Goal: Task Accomplishment & Management: Complete application form

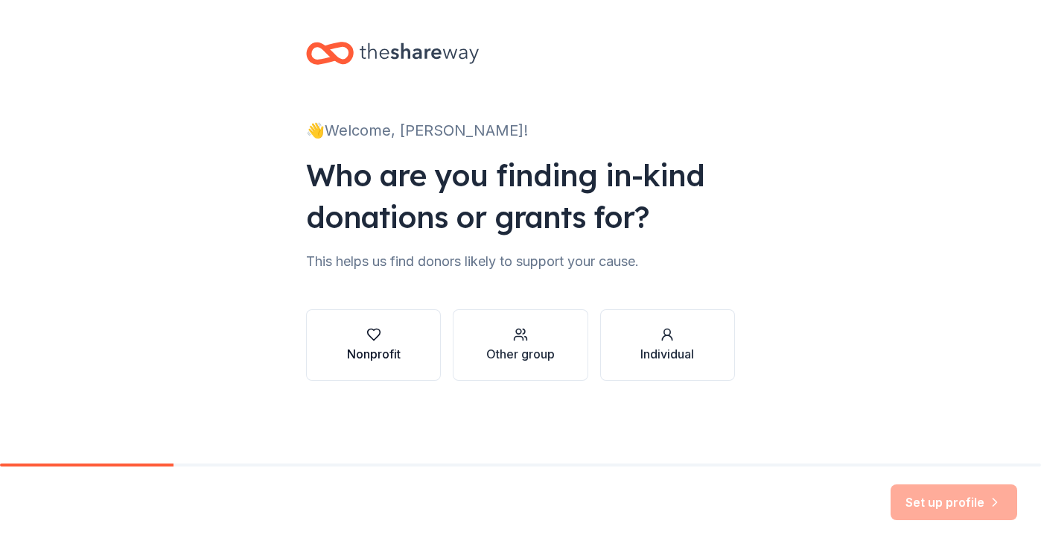
click at [373, 342] on div "Nonprofit" at bounding box center [374, 345] width 54 height 36
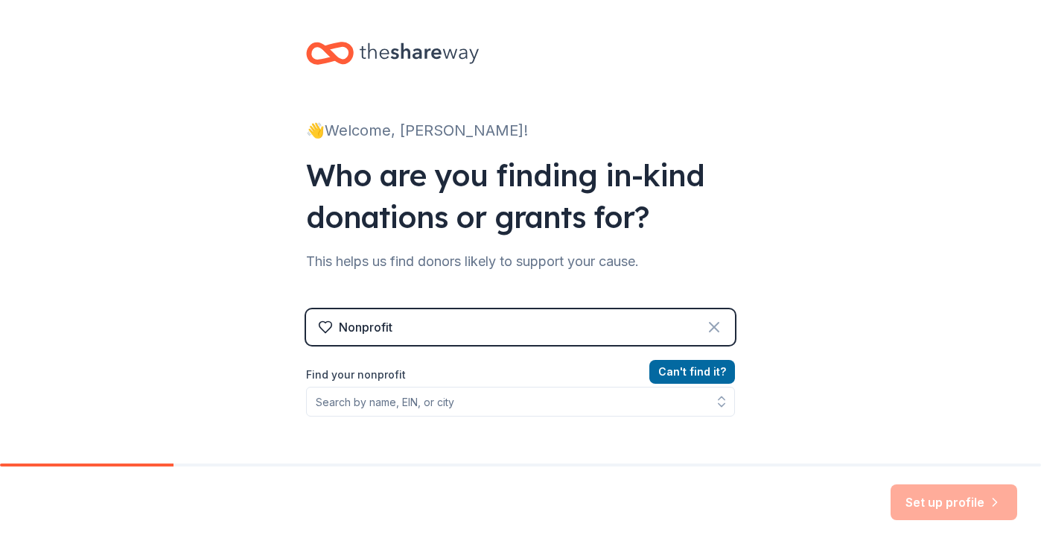
click at [717, 322] on icon at bounding box center [714, 326] width 9 height 9
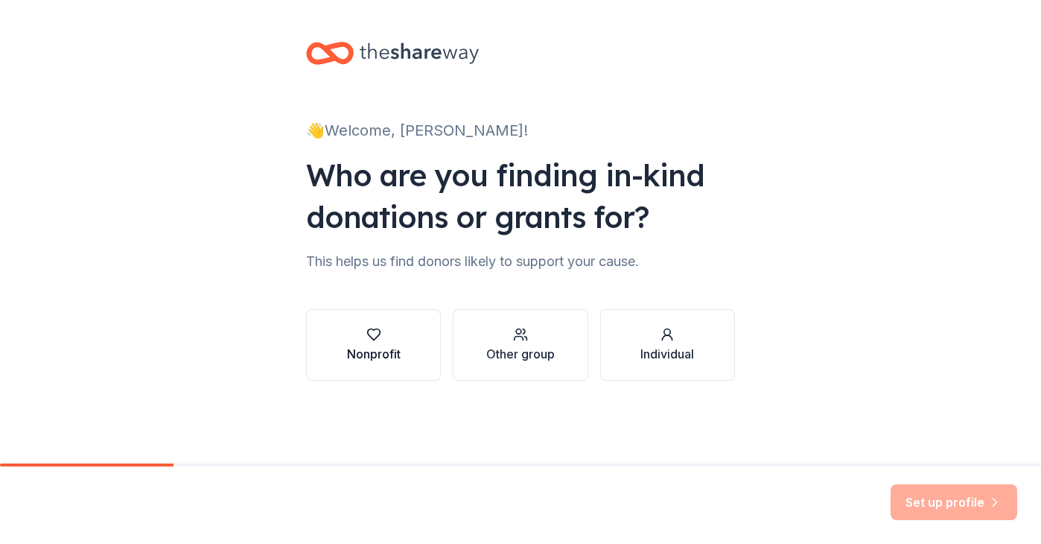
click at [393, 342] on div "Nonprofit" at bounding box center [374, 345] width 54 height 36
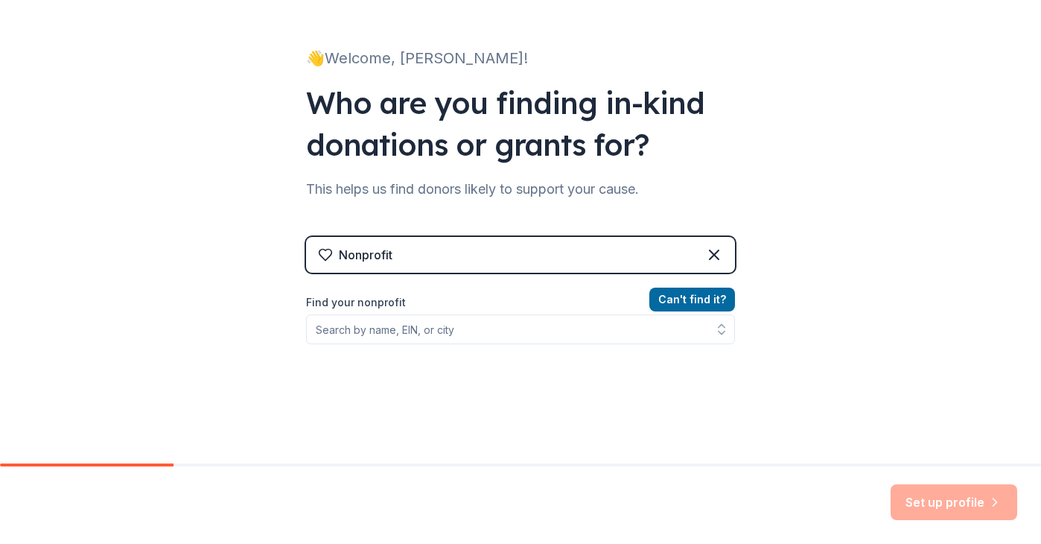
scroll to position [112, 0]
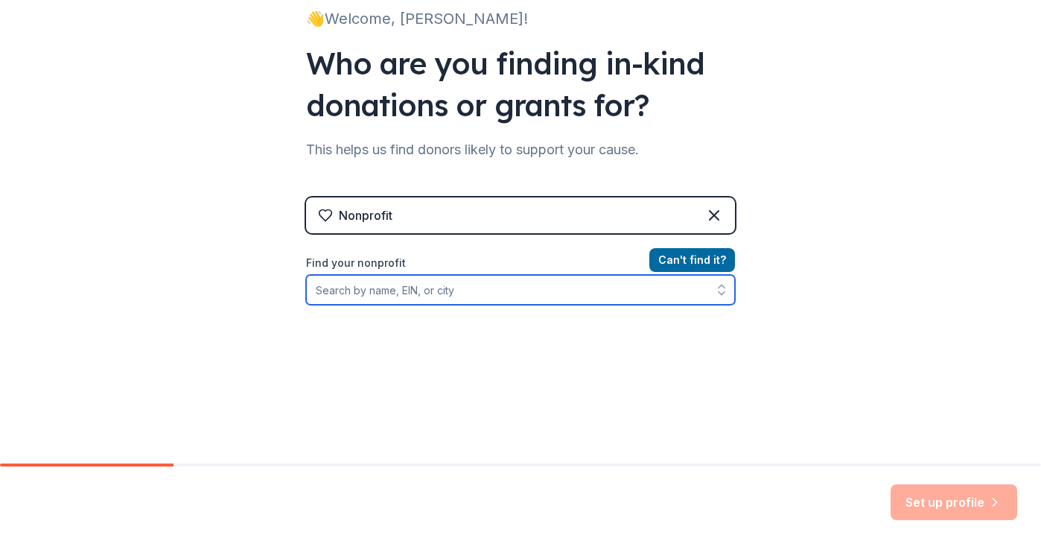
click at [500, 294] on input "Find your nonprofit" at bounding box center [520, 290] width 429 height 30
paste input "[US_EMPLOYER_IDENTIFICATION_NUMBER]"
type input "[US_EMPLOYER_IDENTIFICATION_NUMBER]"
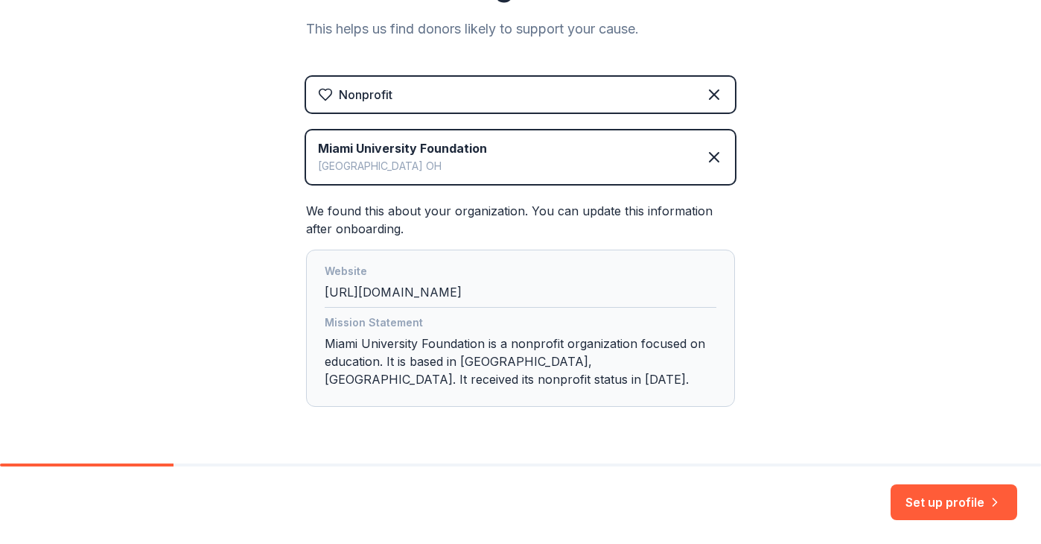
scroll to position [277, 0]
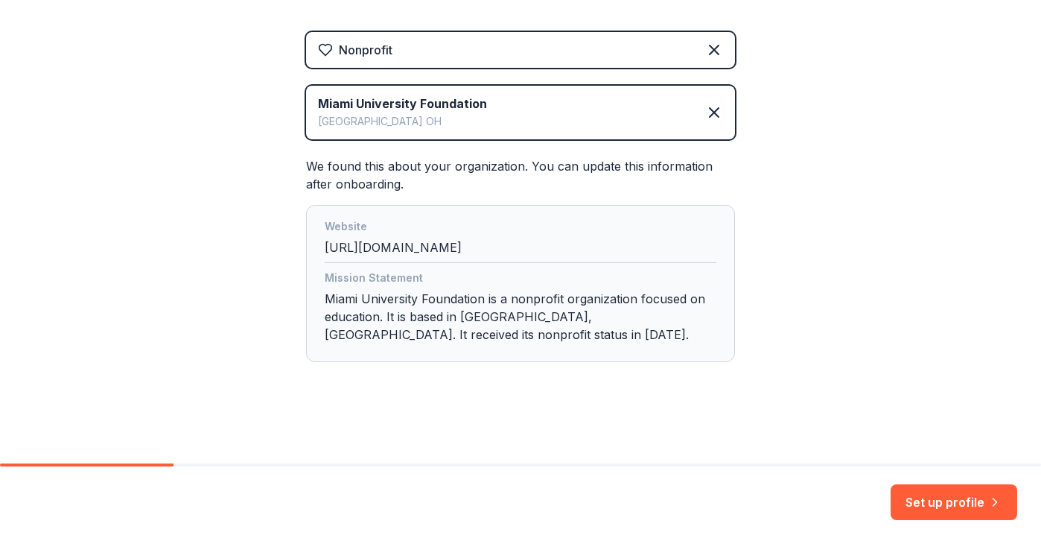
click at [490, 316] on div "Mission Statement Miami University Foundation is a nonprofit organization focus…" at bounding box center [521, 309] width 392 height 80
drag, startPoint x: 525, startPoint y: 317, endPoint x: 566, endPoint y: 316, distance: 41.0
click at [567, 317] on div "Mission Statement Miami University Foundation is a nonprofit organization focus…" at bounding box center [521, 309] width 392 height 80
click at [550, 315] on div "Mission Statement Miami University Foundation is a nonprofit organization focus…" at bounding box center [521, 309] width 392 height 80
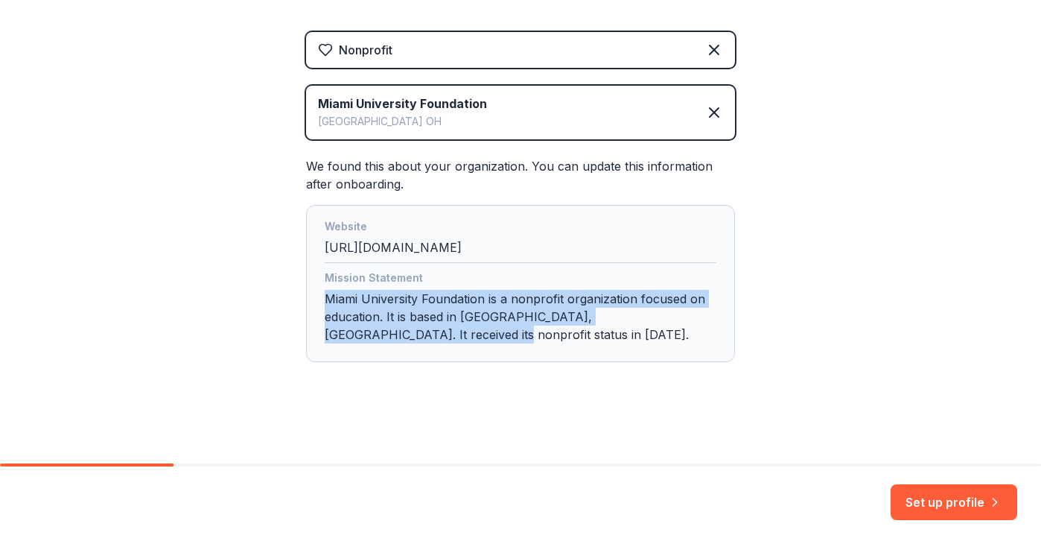
drag, startPoint x: 325, startPoint y: 299, endPoint x: 379, endPoint y: 330, distance: 61.7
click at [379, 330] on div "Mission Statement Miami University Foundation is a nonprofit organization focus…" at bounding box center [521, 309] width 392 height 80
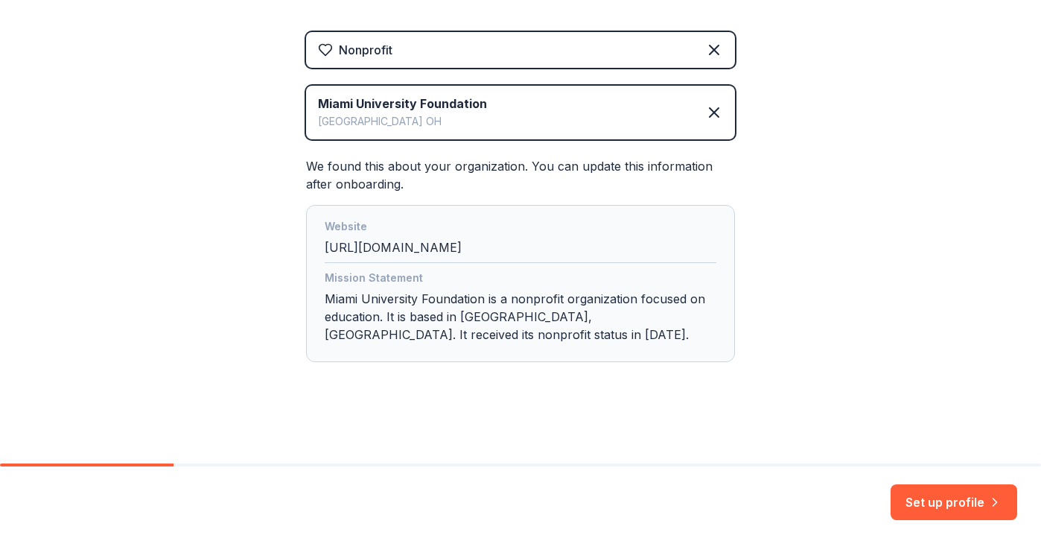
click at [392, 333] on div "Mission Statement Miami University Foundation is a nonprofit organization focus…" at bounding box center [521, 309] width 392 height 80
click at [386, 332] on div "Mission Statement Miami University Foundation is a nonprofit organization focus…" at bounding box center [521, 309] width 392 height 80
click at [372, 332] on div "Mission Statement Miami University Foundation is a nonprofit organization focus…" at bounding box center [521, 309] width 392 height 80
click at [374, 332] on div "Mission Statement Miami University Foundation is a nonprofit organization focus…" at bounding box center [521, 309] width 392 height 80
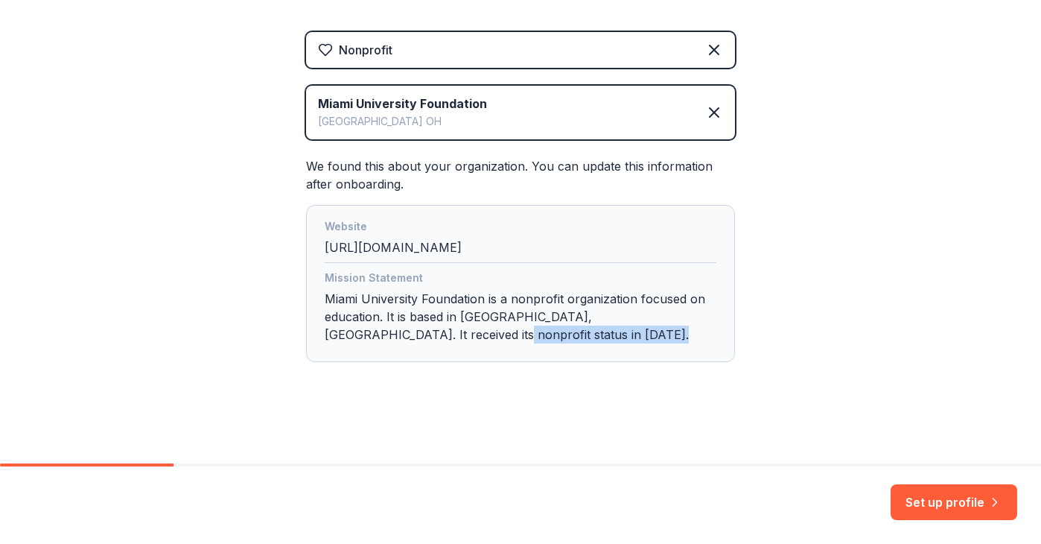
click at [374, 332] on div "Mission Statement Miami University Foundation is a nonprofit organization focus…" at bounding box center [521, 309] width 392 height 80
click at [366, 333] on div "Mission Statement Miami University Foundation is a nonprofit organization focus…" at bounding box center [521, 309] width 392 height 80
click at [347, 326] on div "Mission Statement Miami University Foundation is a nonprofit organization focus…" at bounding box center [521, 309] width 392 height 80
click at [350, 339] on div "Mission Statement Miami University Foundation is a nonprofit organization focus…" at bounding box center [521, 309] width 392 height 80
click at [421, 278] on div "Mission Statement" at bounding box center [521, 279] width 392 height 21
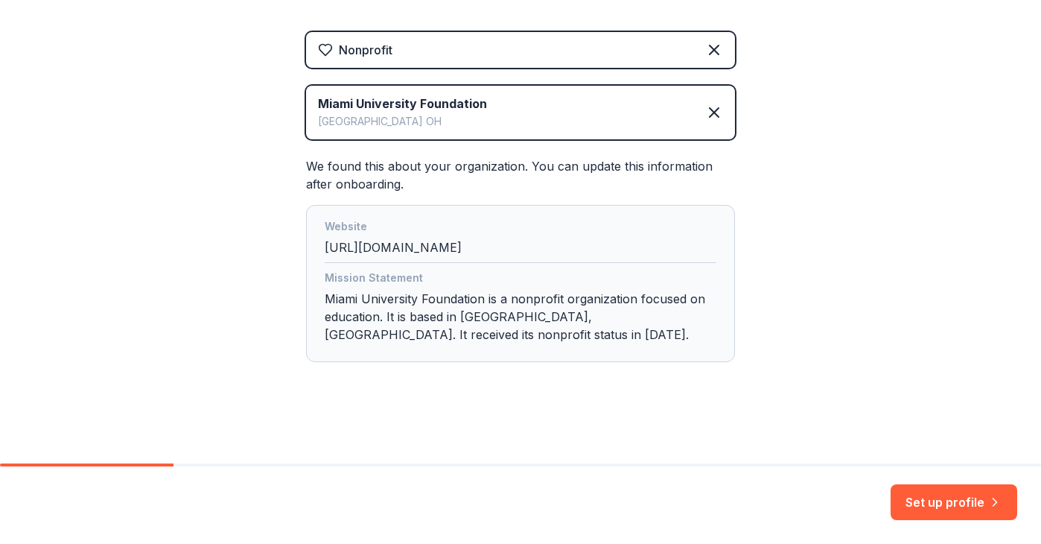
click at [404, 307] on div "Mission Statement Miami University Foundation is a nonprofit organization focus…" at bounding box center [521, 309] width 392 height 80
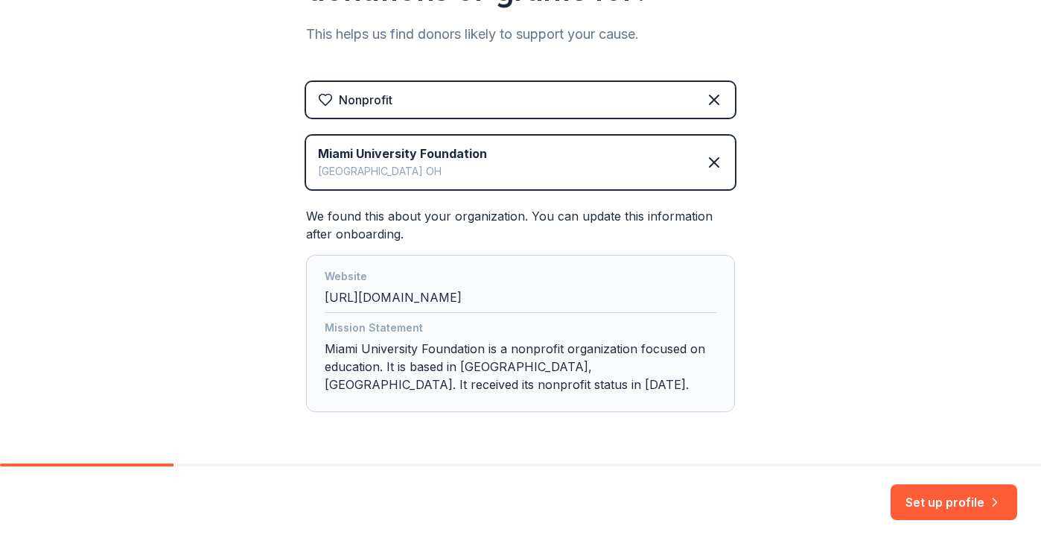
scroll to position [173, 0]
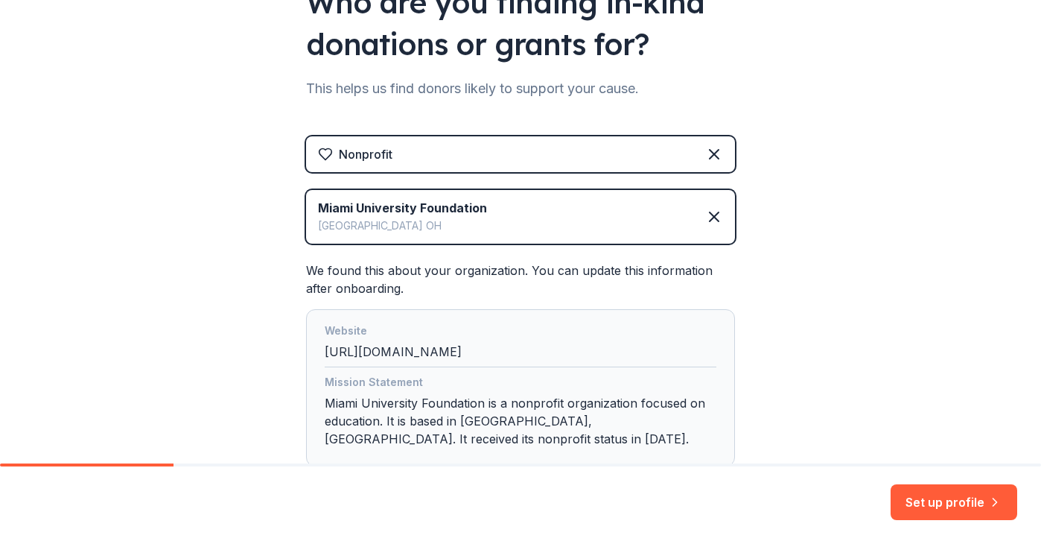
click at [387, 400] on div "Mission Statement Miami University Foundation is a nonprofit organization focus…" at bounding box center [521, 413] width 392 height 80
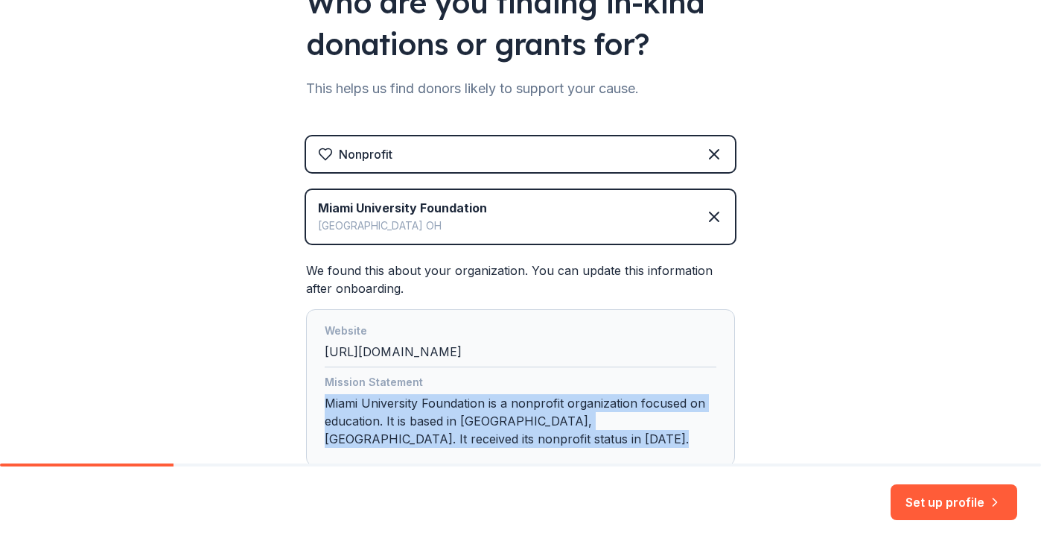
click at [387, 400] on div "Mission Statement Miami University Foundation is a nonprofit organization focus…" at bounding box center [521, 413] width 392 height 80
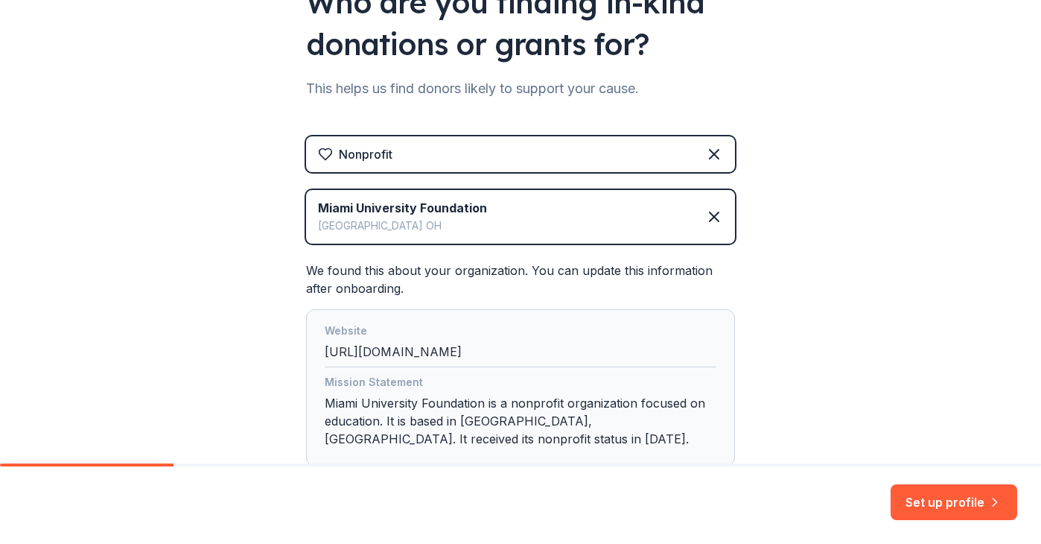
click at [861, 339] on div "👋 Welcome, Marvin! Who are you finding in-kind donations or grants for? This he…" at bounding box center [520, 197] width 1041 height 740
click at [477, 354] on div "Website http://www.miamioh.edu" at bounding box center [521, 344] width 392 height 45
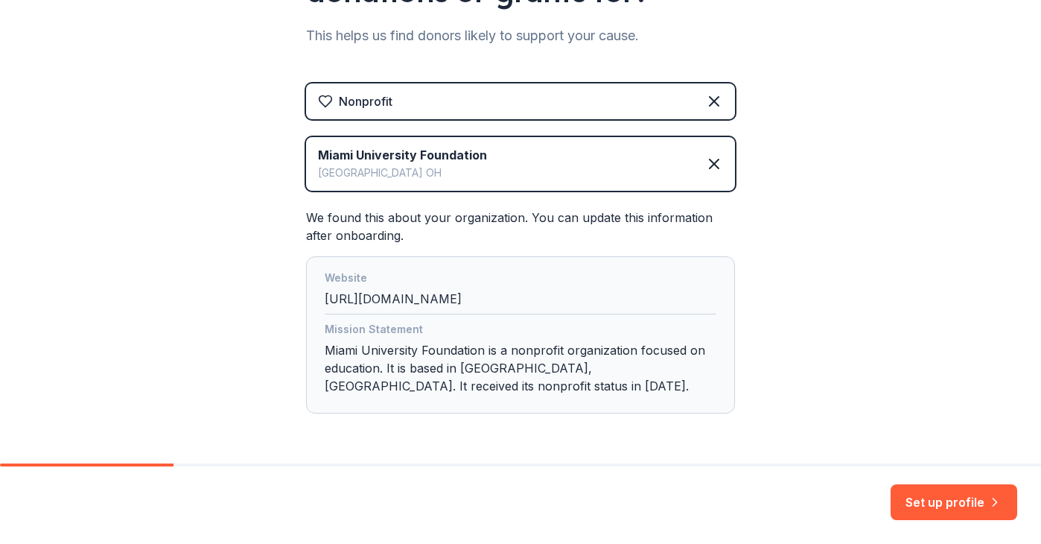
scroll to position [231, 0]
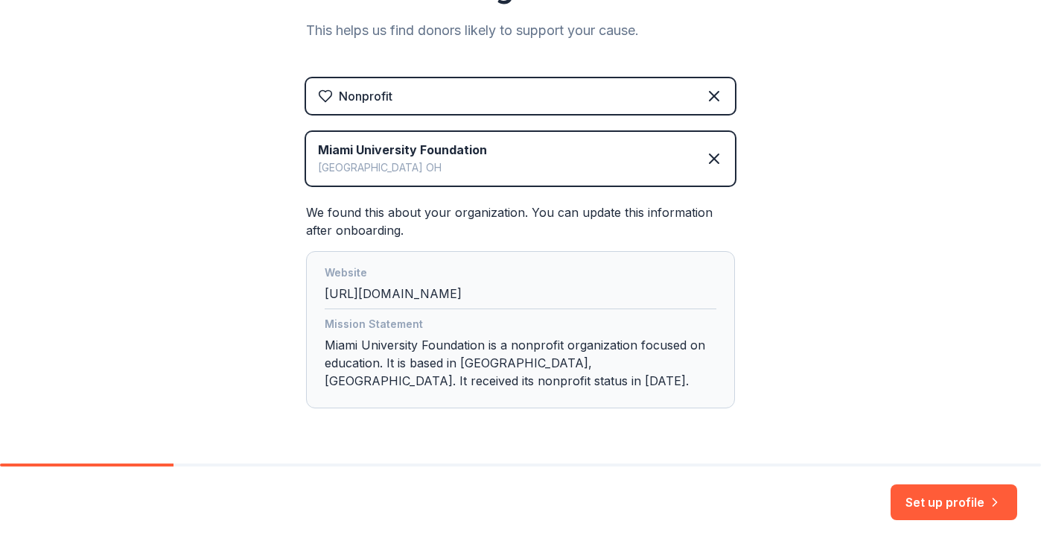
click at [412, 296] on div "Website http://www.miamioh.edu" at bounding box center [521, 286] width 392 height 45
click at [917, 517] on button "Set up profile" at bounding box center [953, 502] width 127 height 36
click at [891, 367] on div "👋 Welcome, Marvin! Who are you finding in-kind donations or grants for? This he…" at bounding box center [520, 139] width 1041 height 740
click at [943, 500] on div "Set up profile" at bounding box center [953, 502] width 127 height 36
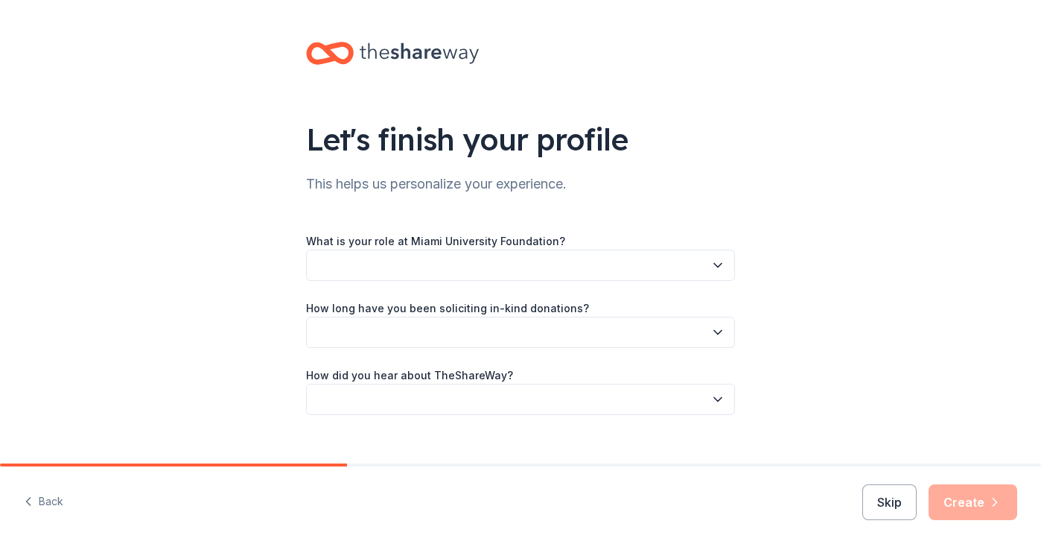
scroll to position [23, 0]
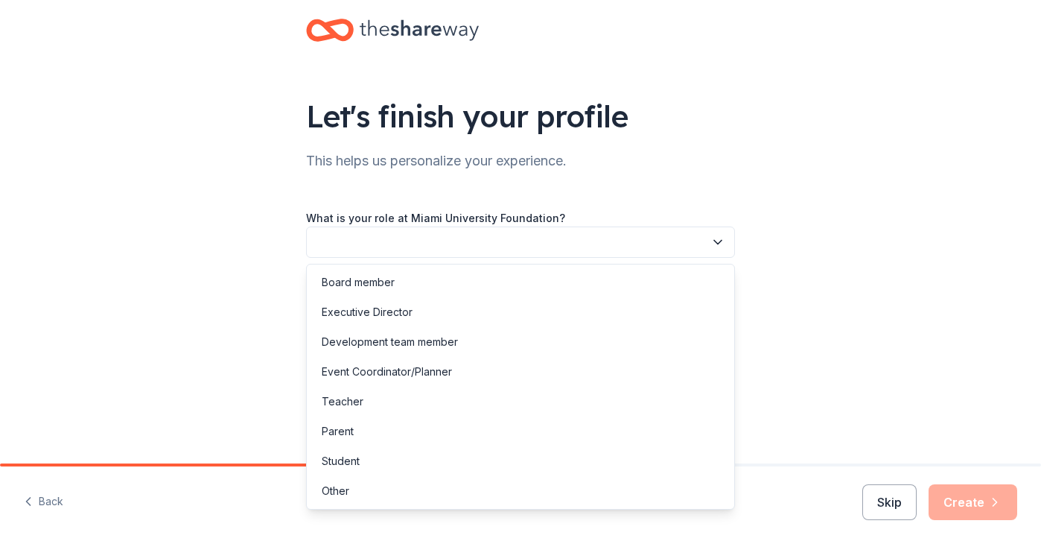
click at [649, 242] on button "button" at bounding box center [520, 241] width 429 height 31
click at [459, 460] on div "Student" at bounding box center [520, 461] width 421 height 30
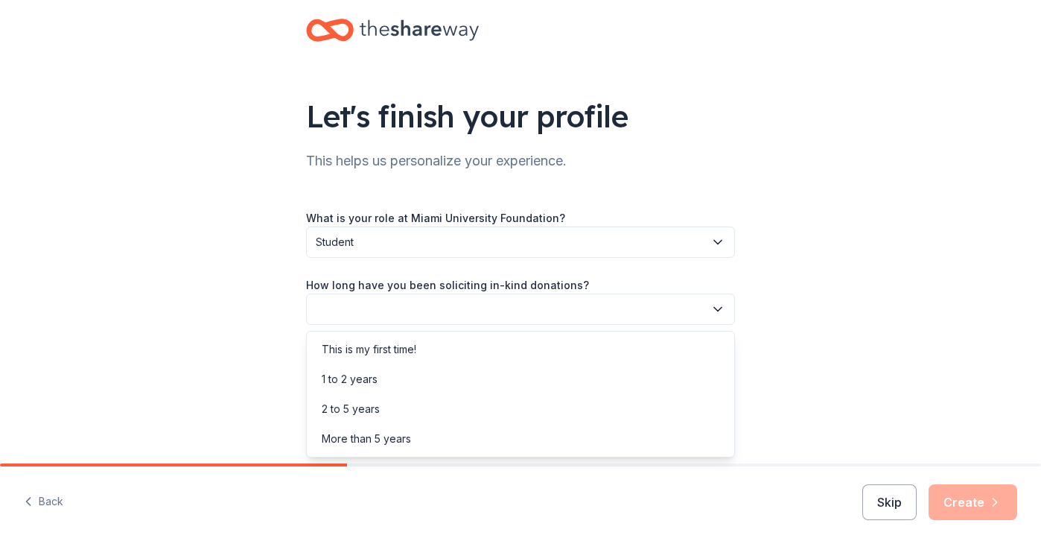
click at [523, 308] on button "button" at bounding box center [520, 308] width 429 height 31
click at [502, 431] on div "More than 5 years" at bounding box center [520, 439] width 421 height 30
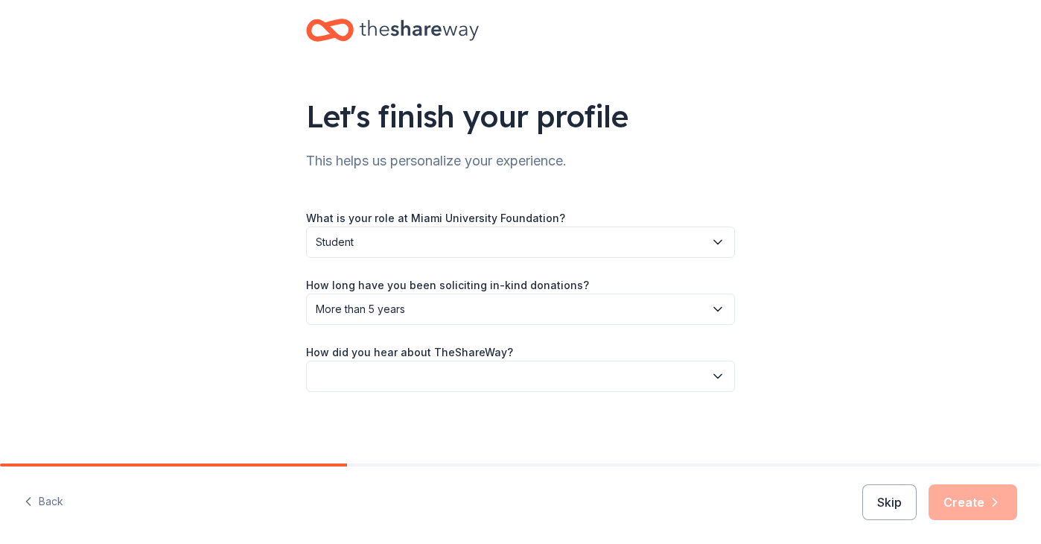
click at [519, 372] on button "button" at bounding box center [520, 375] width 429 height 31
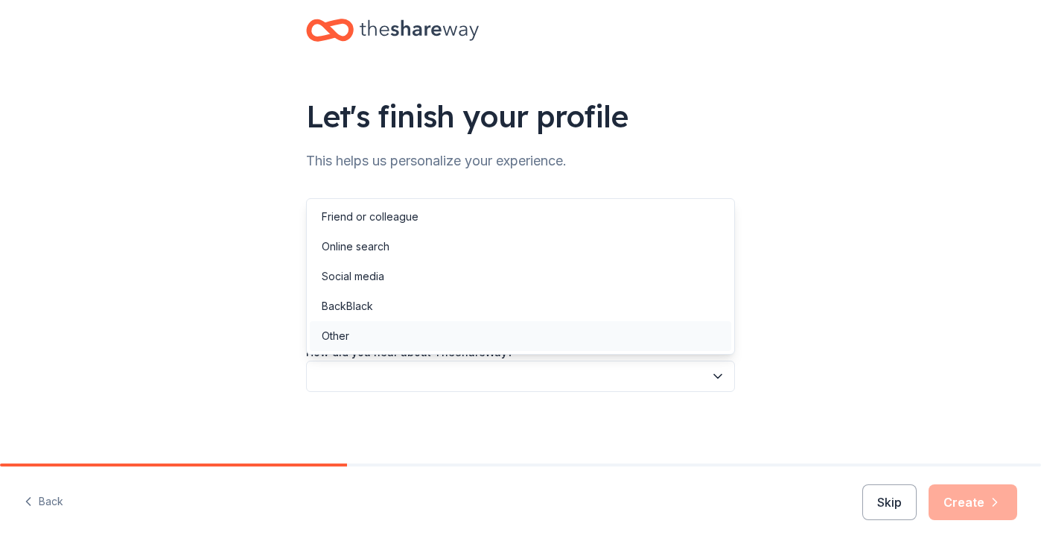
click at [519, 340] on div "Other" at bounding box center [520, 336] width 421 height 30
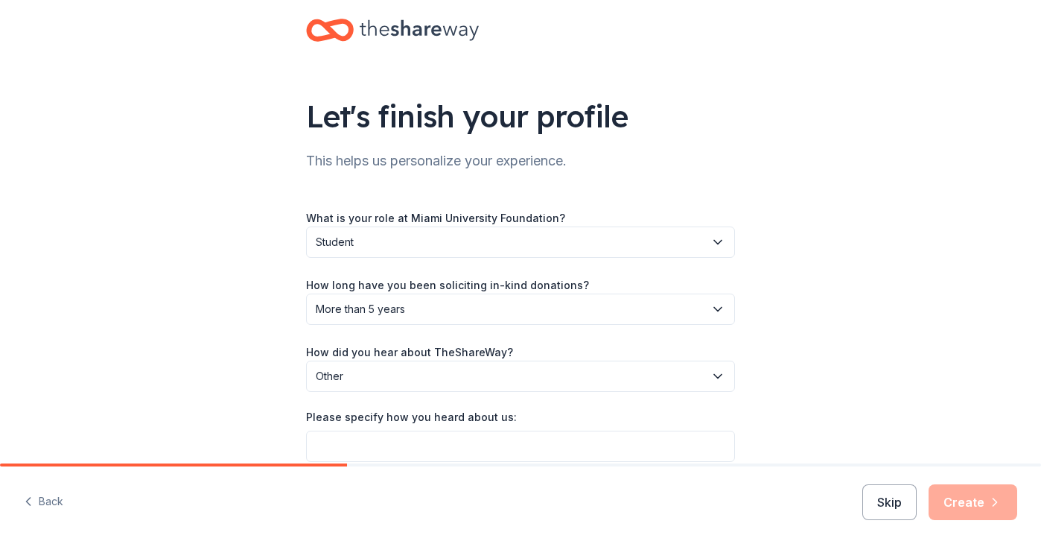
scroll to position [92, 0]
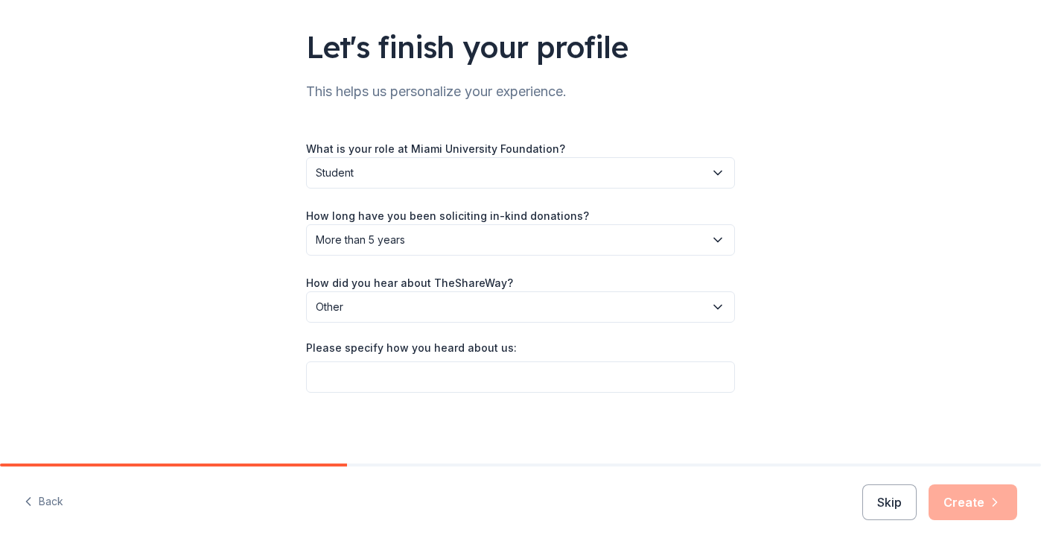
click at [677, 311] on span "Other" at bounding box center [510, 307] width 389 height 18
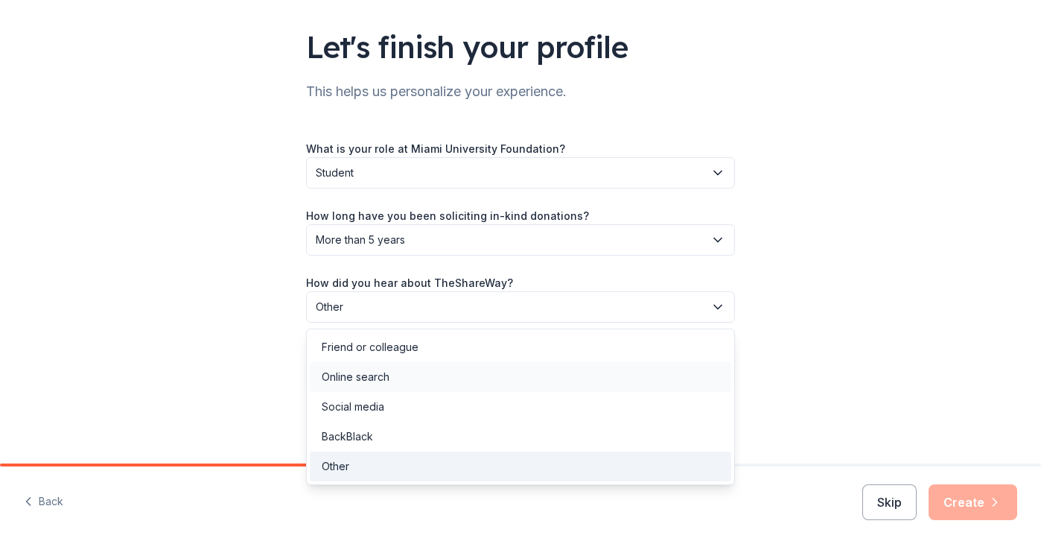
click at [524, 383] on div "Online search" at bounding box center [520, 377] width 421 height 30
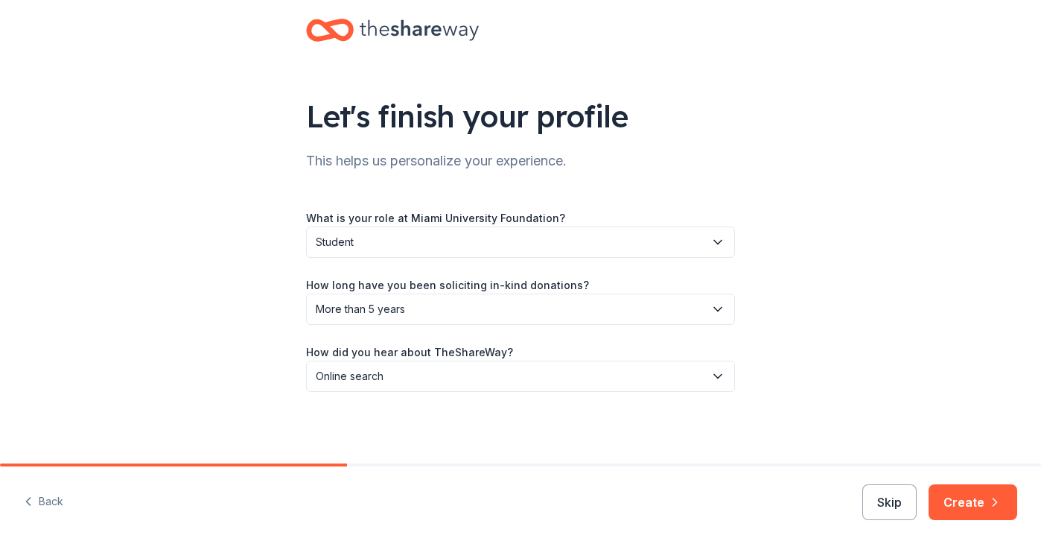
scroll to position [23, 0]
click at [992, 501] on icon "button" at bounding box center [994, 501] width 15 height 15
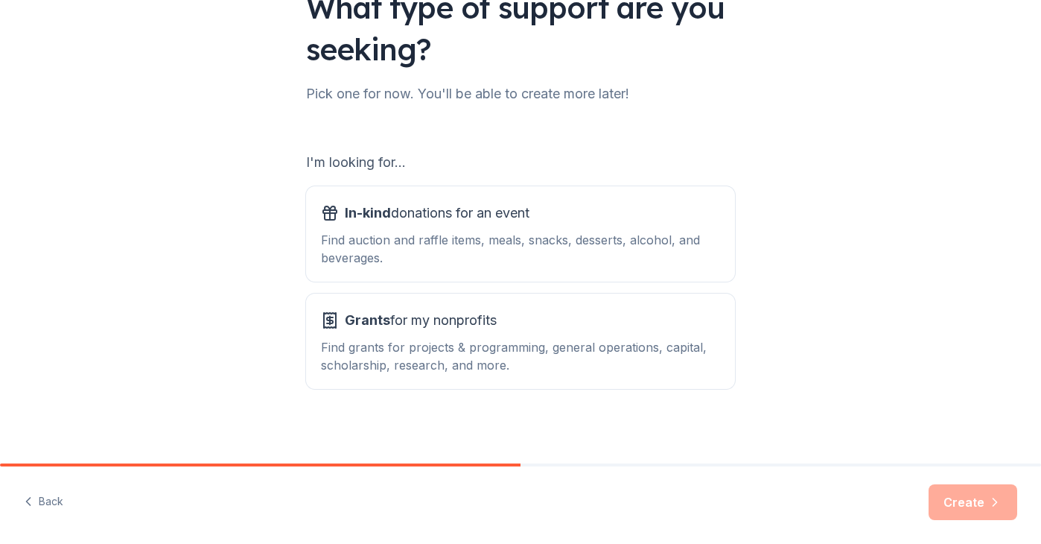
scroll to position [138, 0]
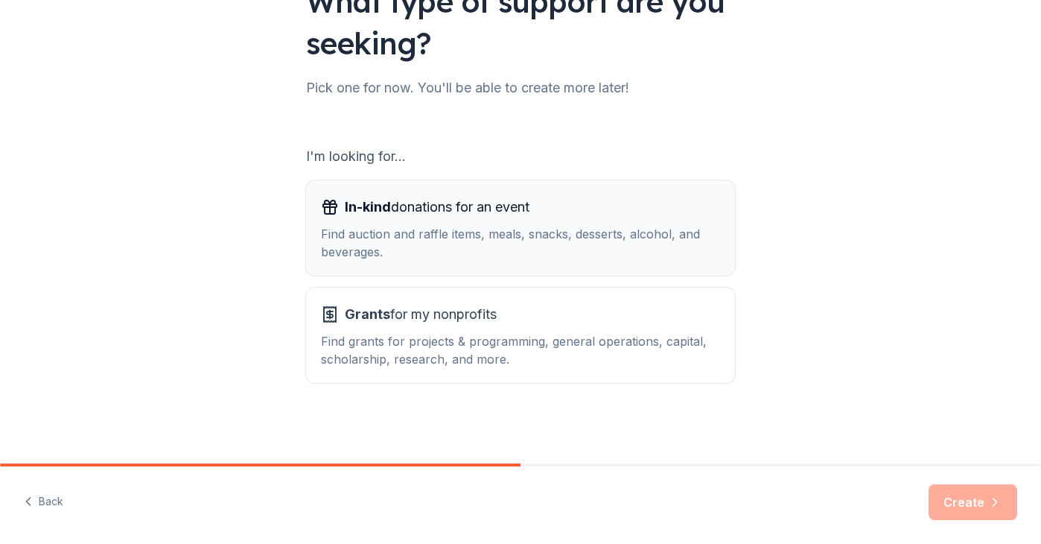
click at [574, 243] on div "Find auction and raffle items, meals, snacks, desserts, alcohol, and beverages." at bounding box center [520, 243] width 399 height 36
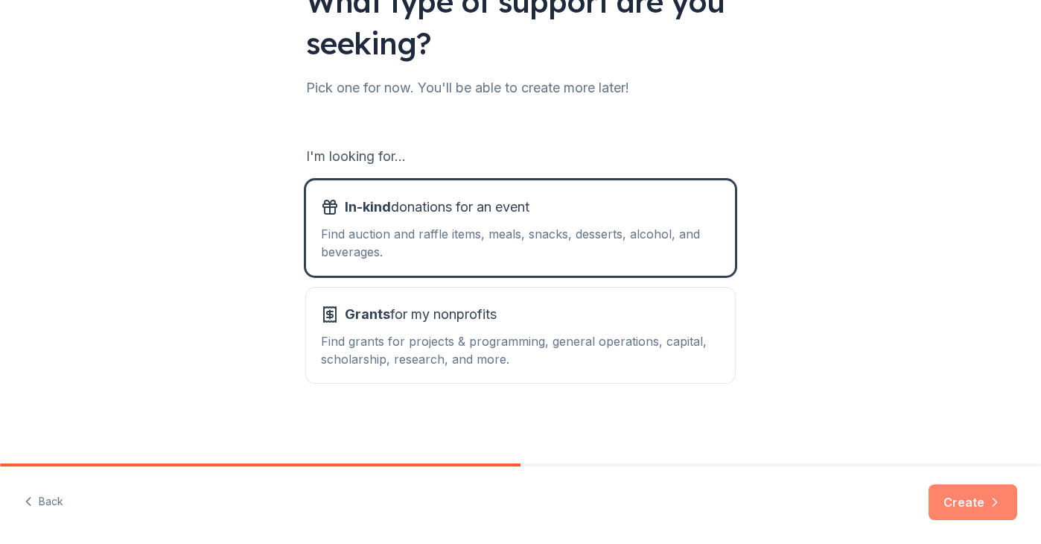
click at [974, 507] on button "Create" at bounding box center [972, 502] width 89 height 36
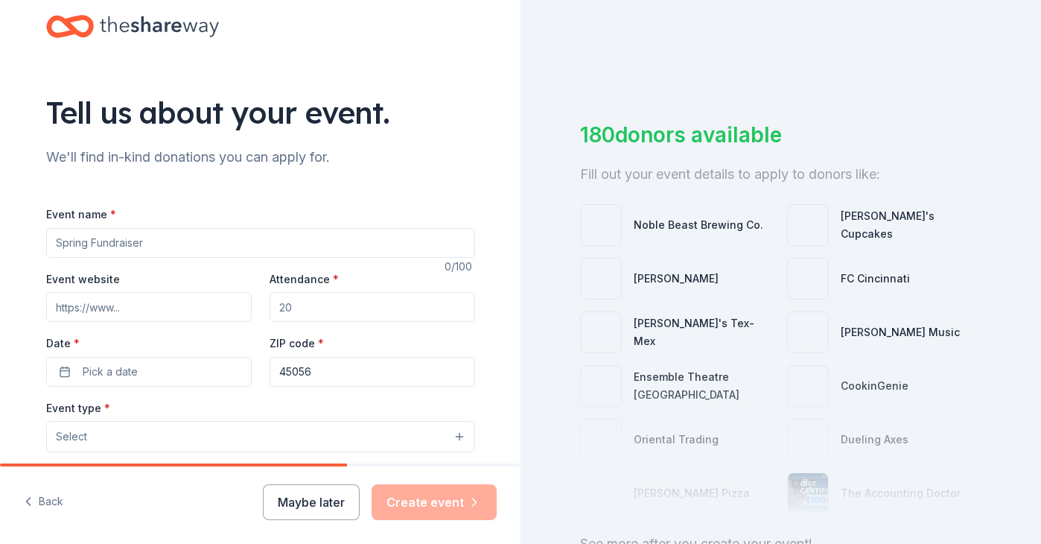
scroll to position [30, 0]
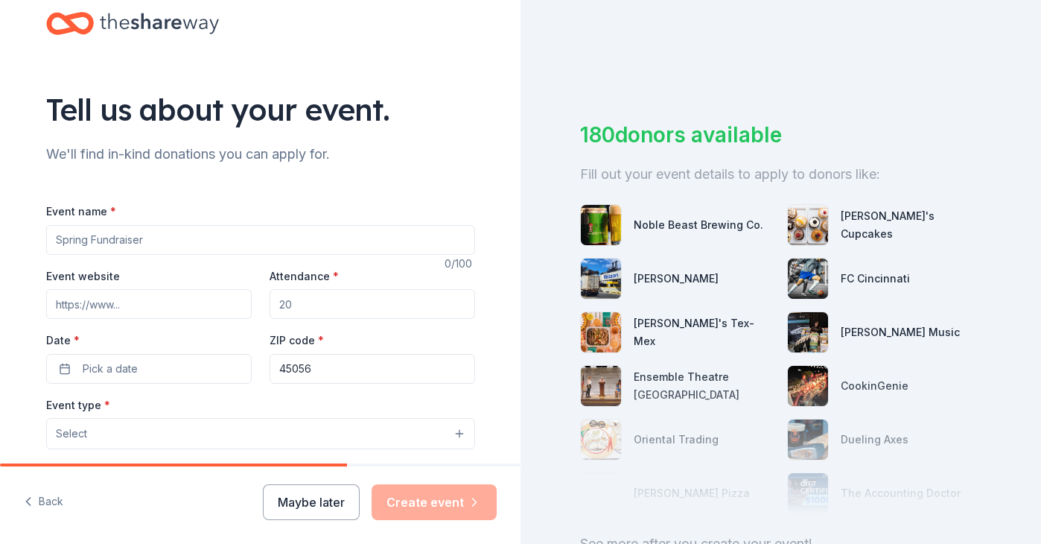
drag, startPoint x: 179, startPoint y: 240, endPoint x: 150, endPoint y: 235, distance: 29.6
click at [150, 235] on input "Event name *" at bounding box center [260, 240] width 429 height 30
type input "F"
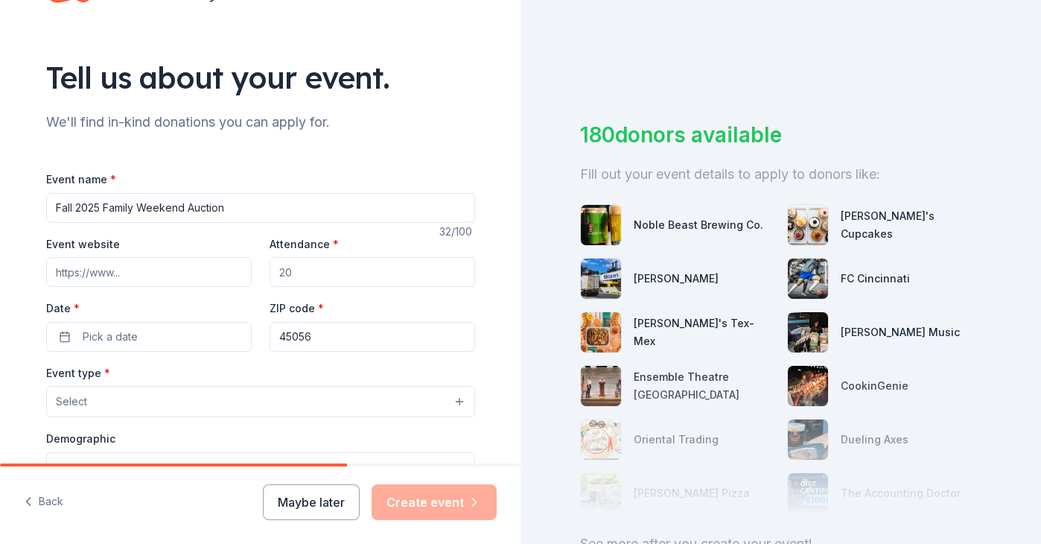
type input "Fall 2025 Family Weekend Auction"
click at [137, 270] on input "Event website" at bounding box center [148, 272] width 205 height 30
type input "2"
type input "www.musf.org"
click at [323, 273] on input "Attendance *" at bounding box center [372, 272] width 205 height 30
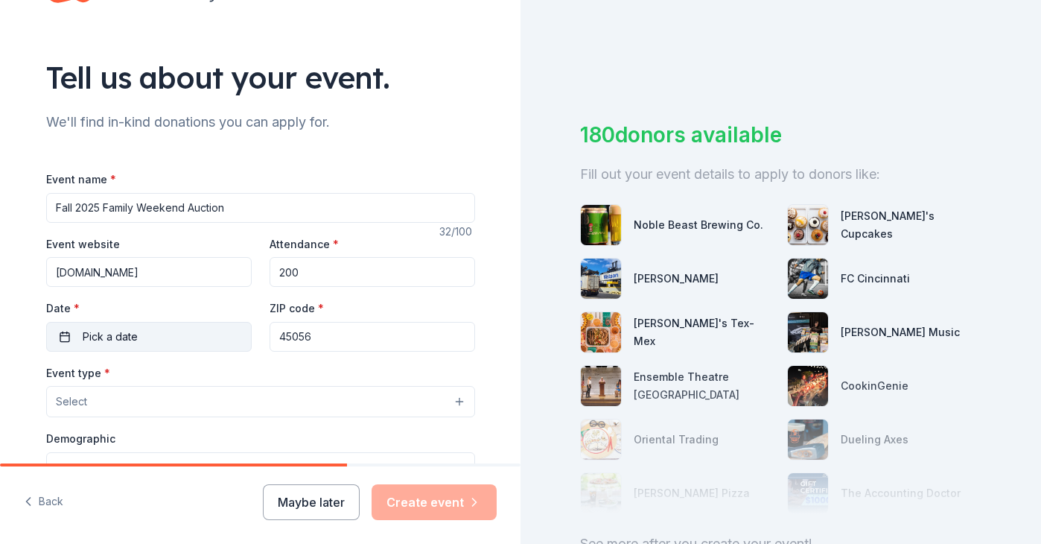
type input "200"
click at [137, 342] on button "Pick a date" at bounding box center [148, 337] width 205 height 30
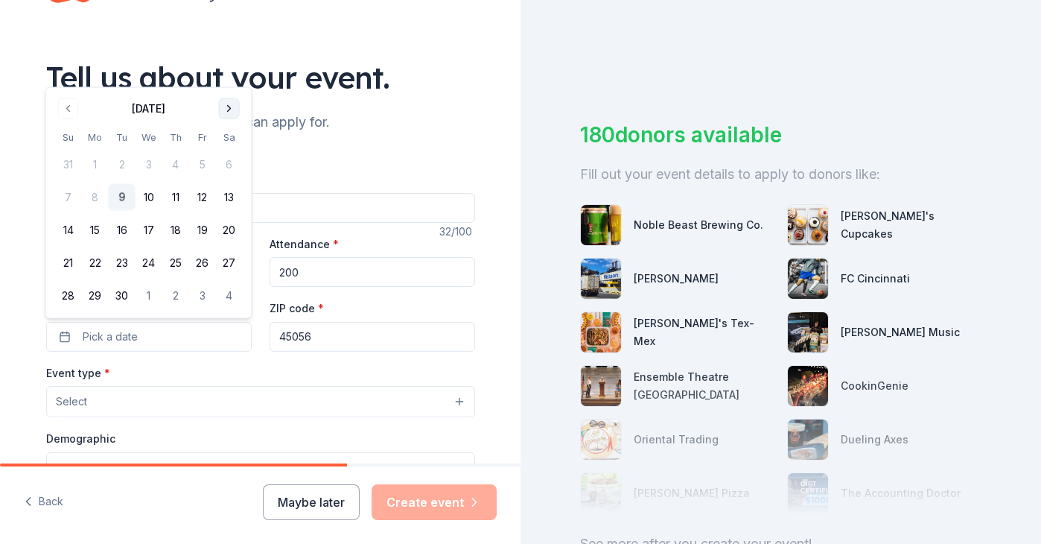
click at [232, 118] on button "Go to next month" at bounding box center [229, 108] width 21 height 21
click at [179, 264] on button "23" at bounding box center [175, 262] width 27 height 27
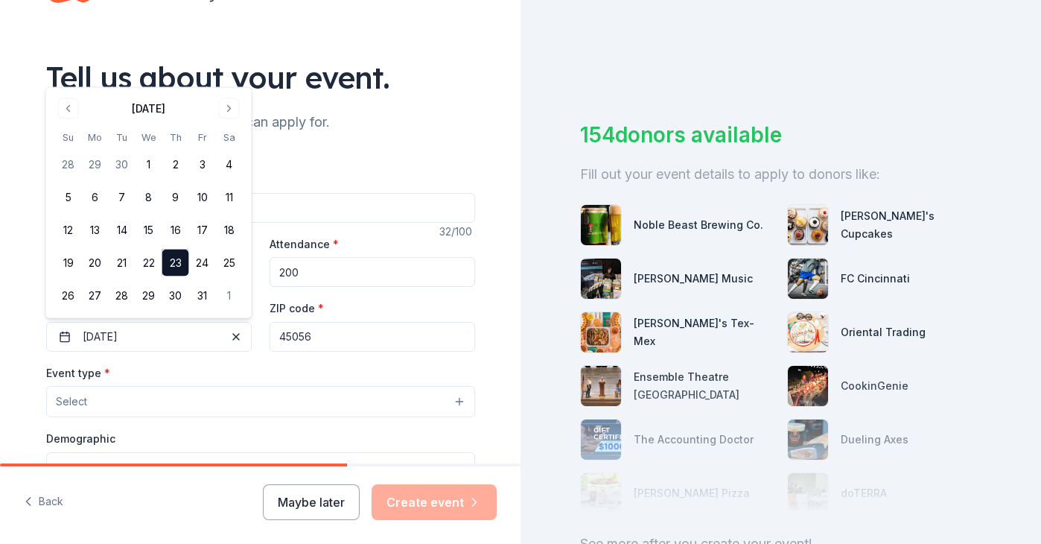
click at [317, 397] on button "Select" at bounding box center [260, 401] width 429 height 31
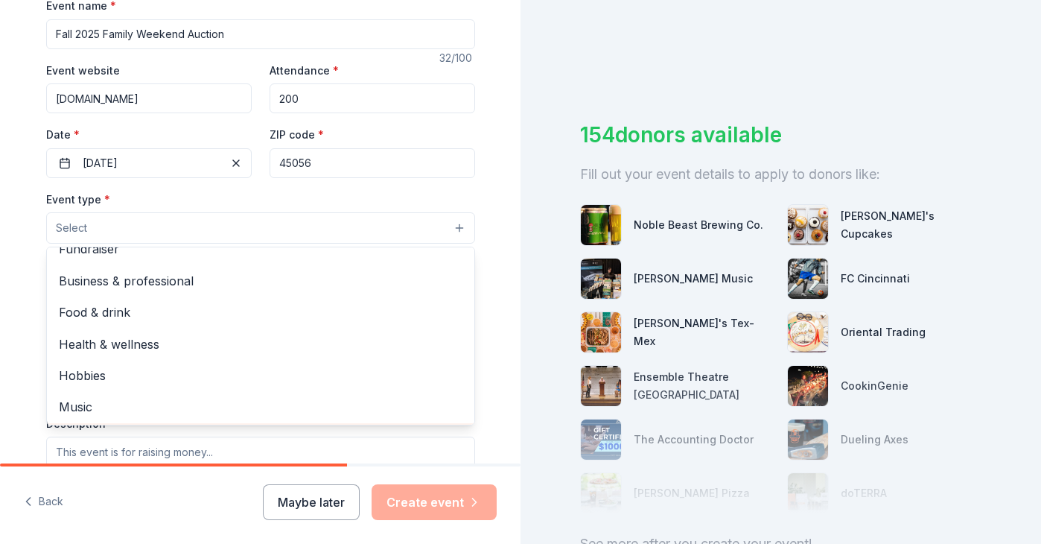
scroll to position [0, 0]
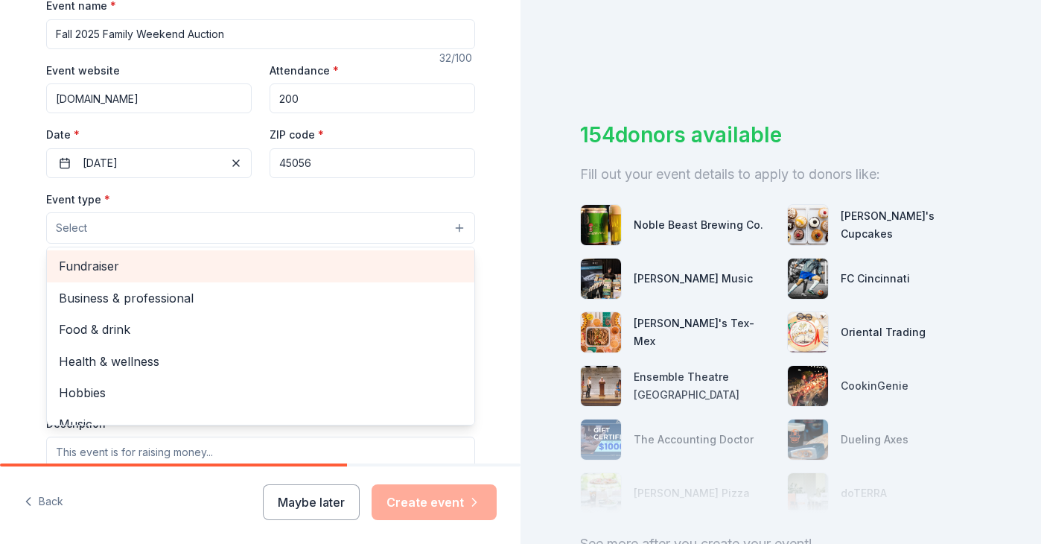
click at [273, 267] on span "Fundraiser" at bounding box center [261, 265] width 404 height 19
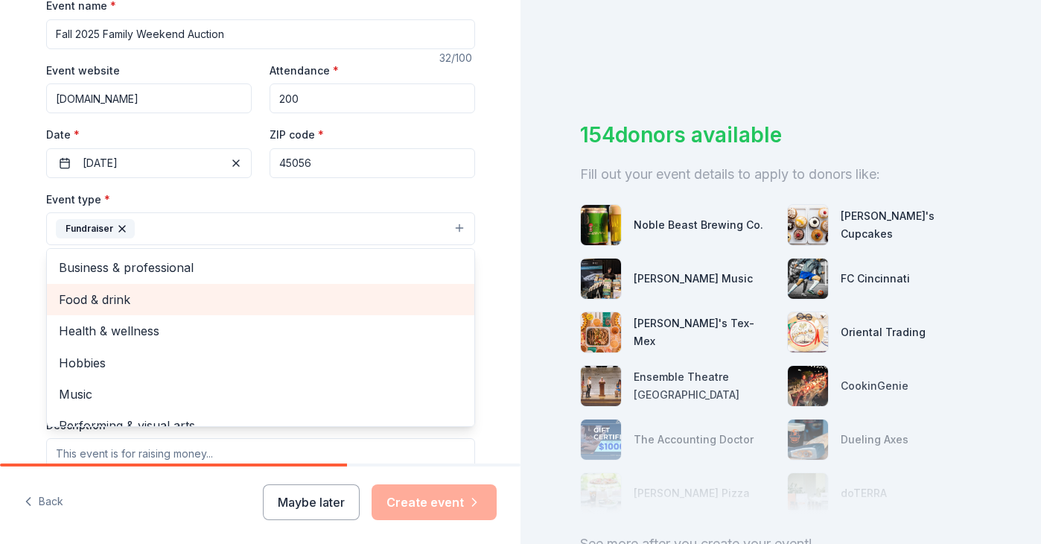
scroll to position [18, 0]
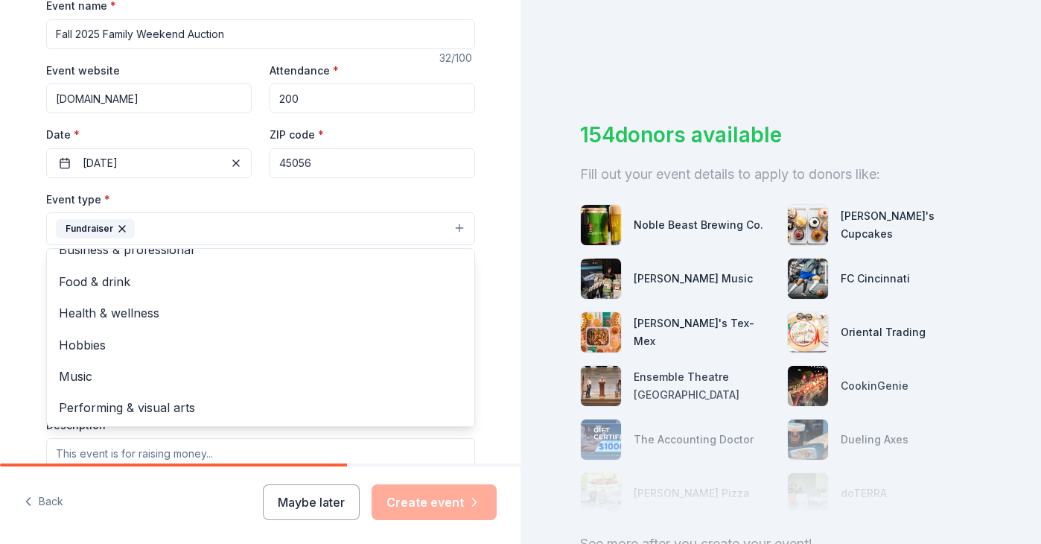
click at [477, 191] on div "Tell us about your event. We'll find in-kind donations you can apply for. Event…" at bounding box center [260, 261] width 477 height 993
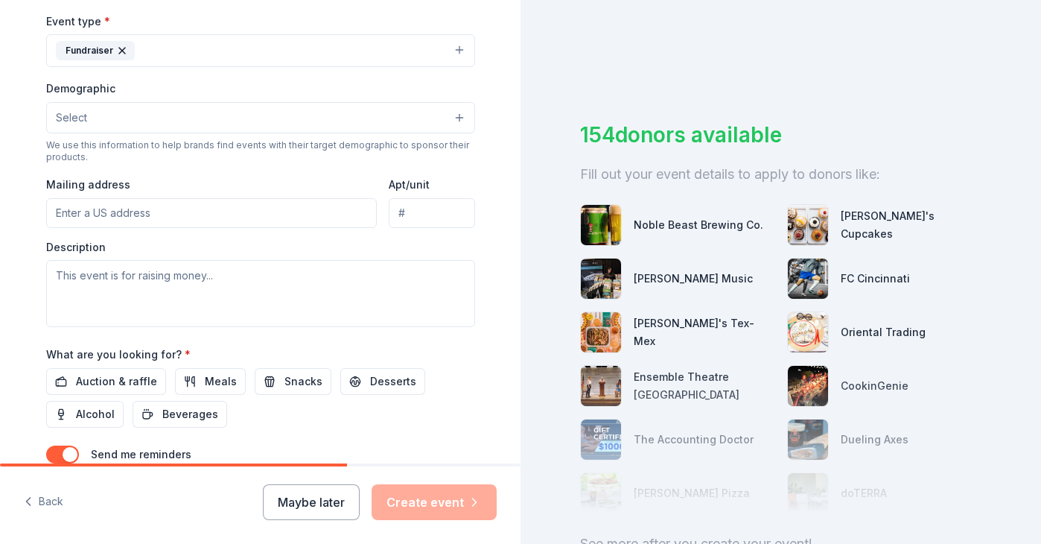
scroll to position [421, 0]
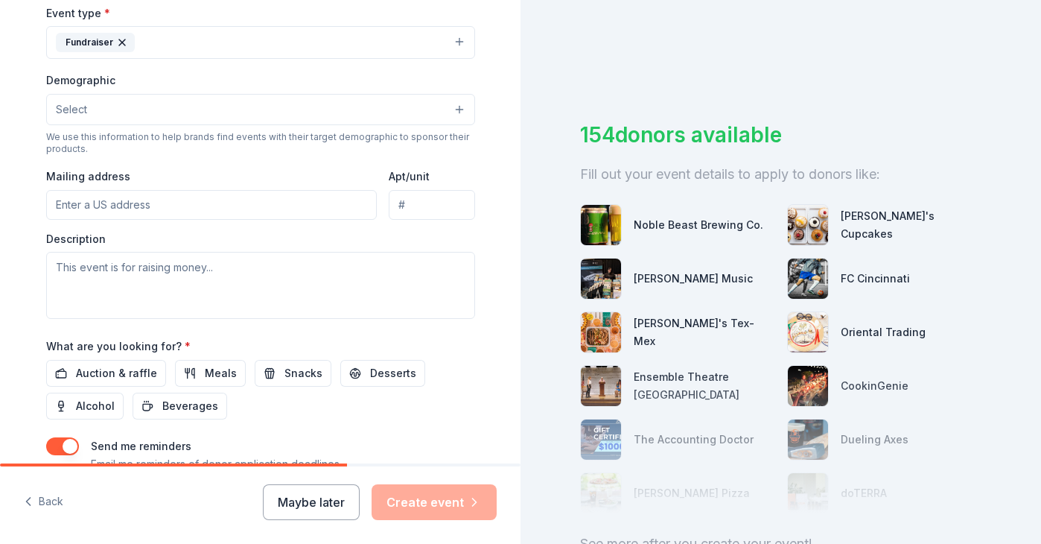
click at [218, 209] on input "Mailing address" at bounding box center [211, 205] width 331 height 30
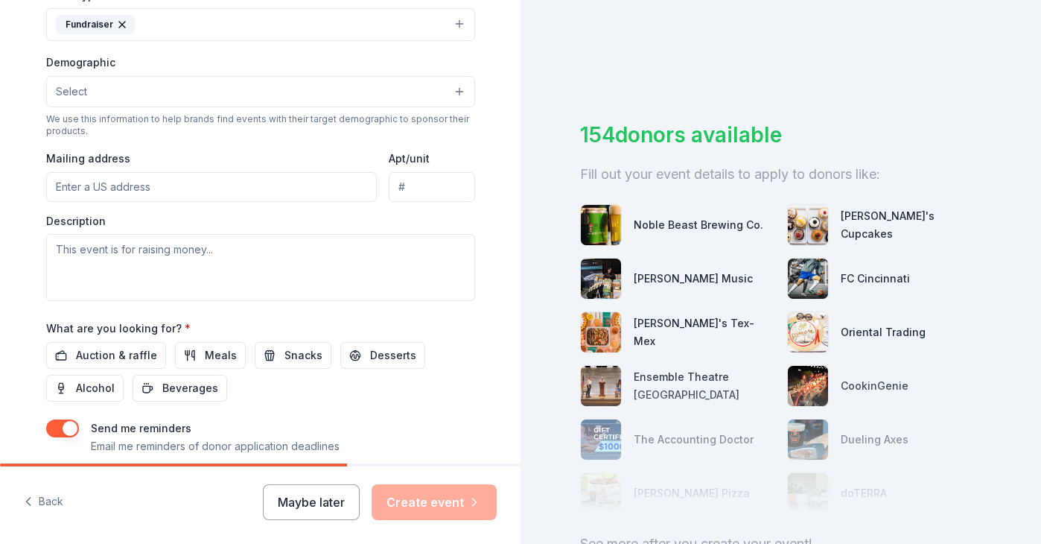
scroll to position [437, 0]
paste input "725 E Chestnut Street Oxford, Ohio 45056"
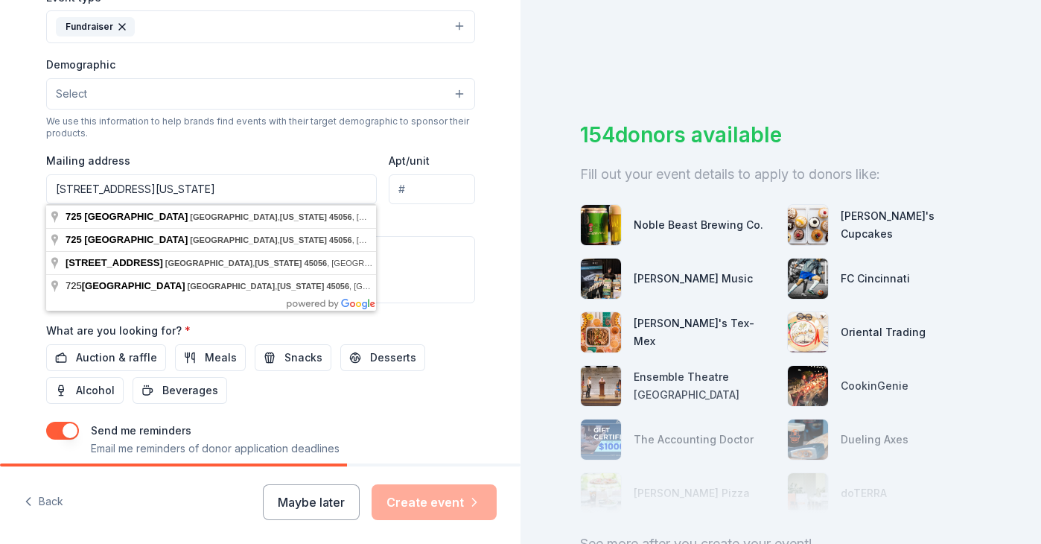
type input "725 E Chestnut Street Oxford, Ohio 45056"
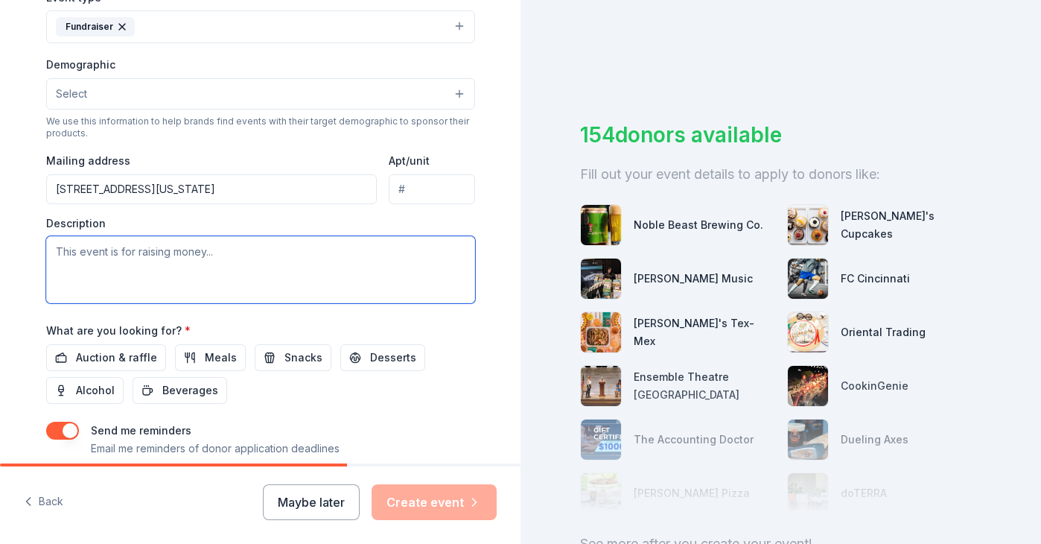
click at [431, 251] on textarea at bounding box center [260, 269] width 429 height 67
paste textarea "The Miami University Student Foundation (MUSF) has a rich history on Miami's ca…"
type textarea "The Miami University Student Foundation (MUSF) has a rich history on Miami's ca…"
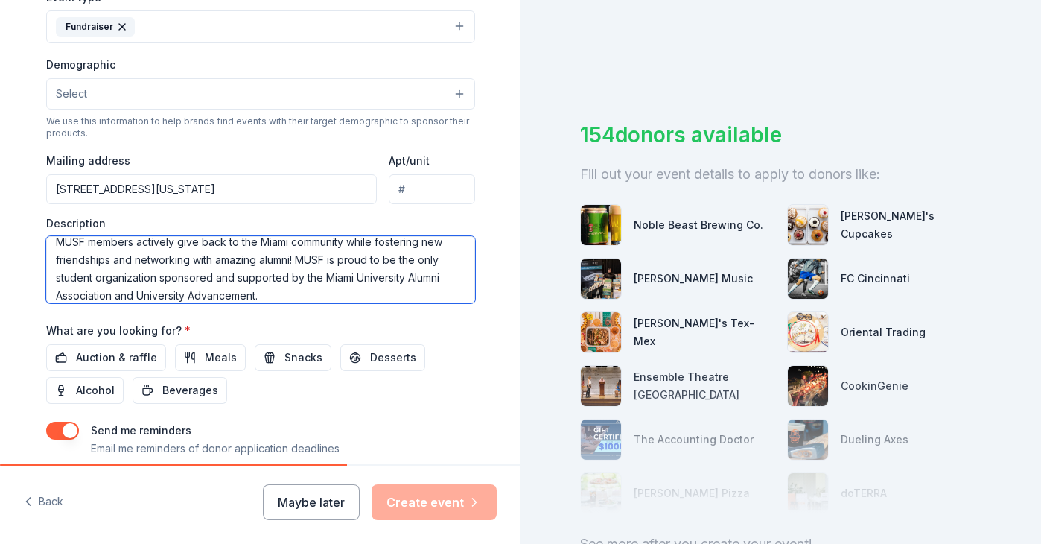
scroll to position [0, 0]
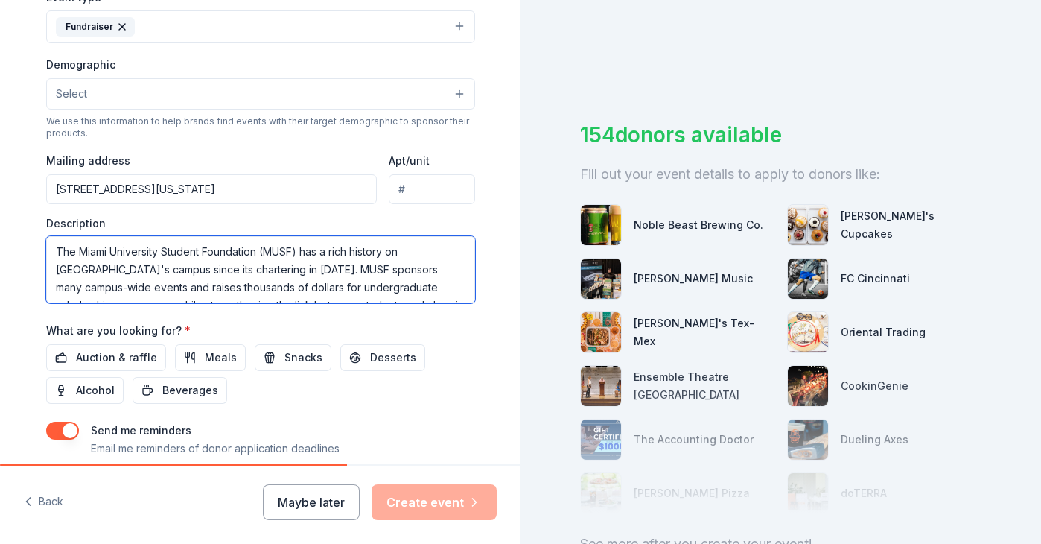
drag, startPoint x: 142, startPoint y: 299, endPoint x: 29, endPoint y: 200, distance: 150.4
click at [29, 200] on div "Tell us about your event. We'll find in-kind donations you can apply for. Event…" at bounding box center [260, 59] width 477 height 993
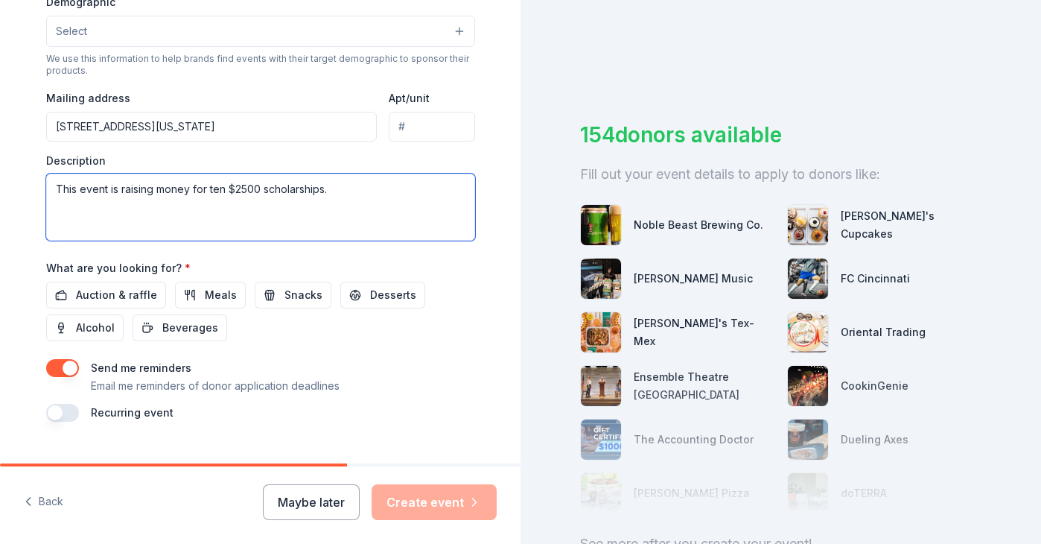
scroll to position [529, 0]
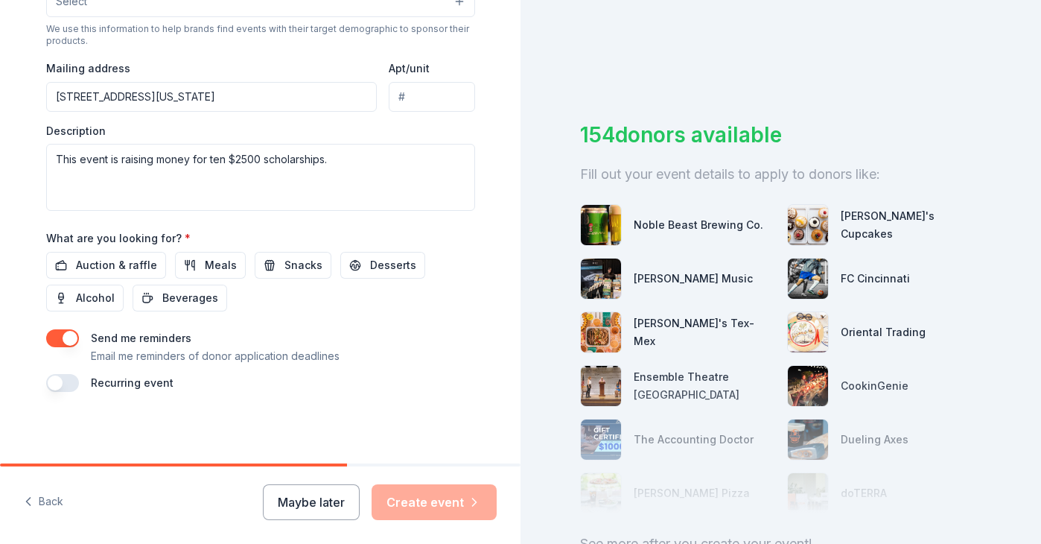
click at [66, 337] on button "button" at bounding box center [62, 338] width 33 height 18
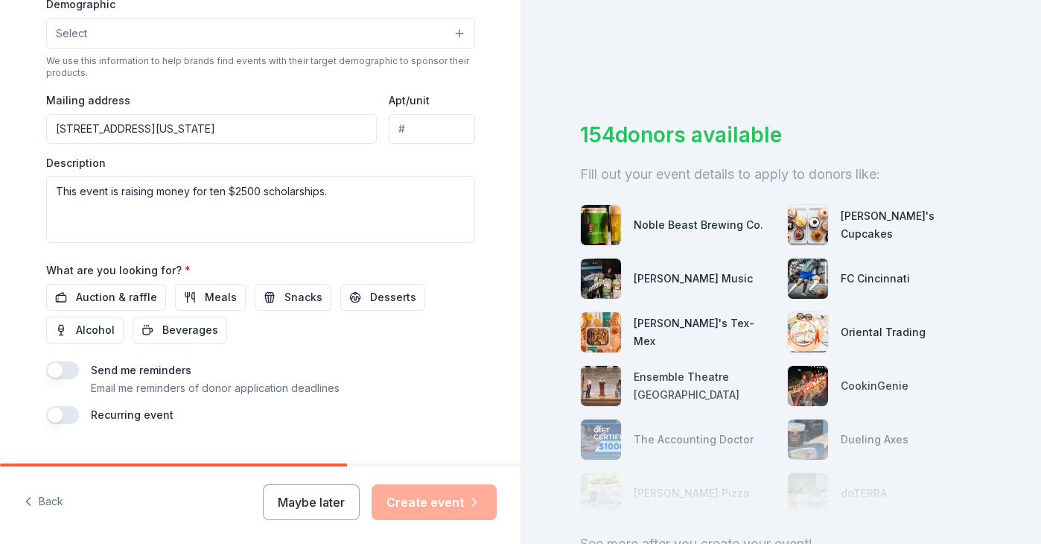
scroll to position [492, 0]
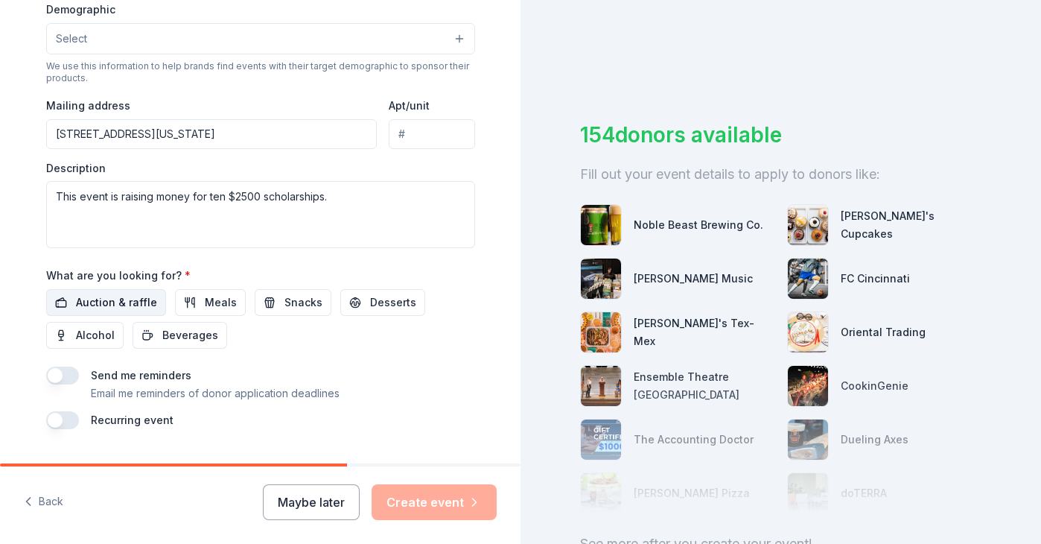
click at [141, 302] on span "Auction & raffle" at bounding box center [116, 302] width 81 height 18
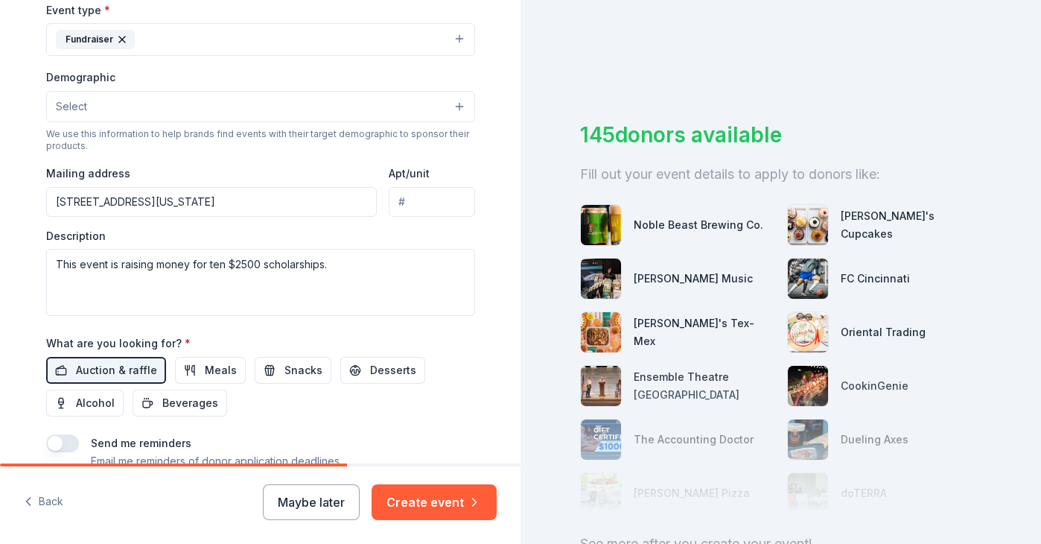
scroll to position [416, 0]
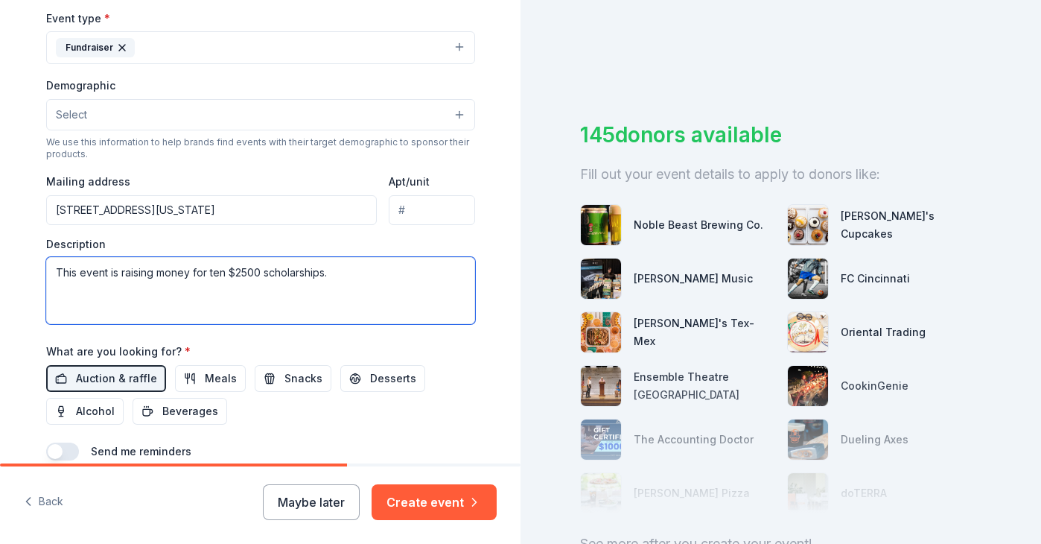
click at [367, 276] on textarea "This event is raising money for ten $2500 scholarships." at bounding box center [260, 290] width 429 height 67
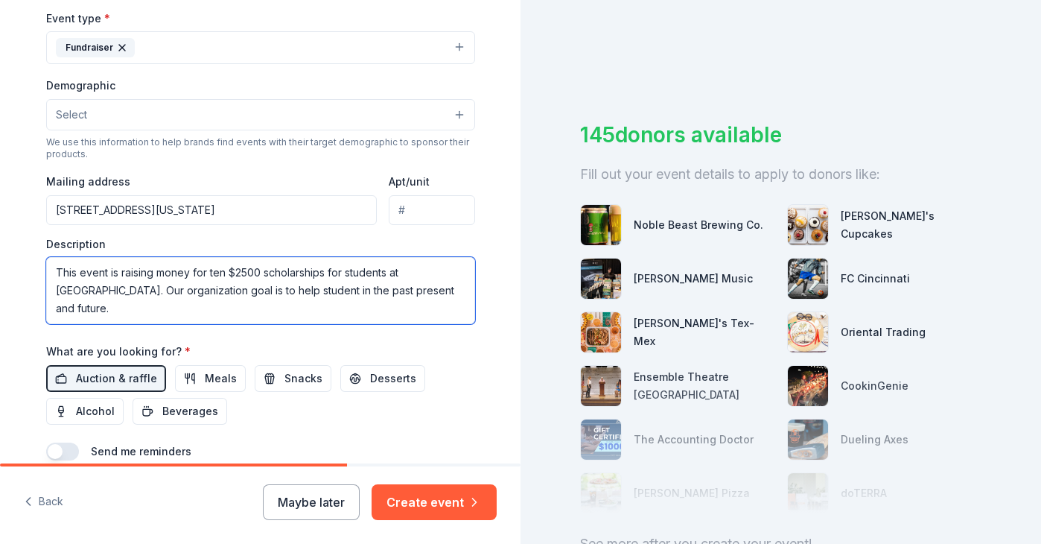
click at [359, 293] on textarea "This event is raising money for ten $2500 scholarships for students at Miami Un…" at bounding box center [260, 290] width 429 height 67
click at [401, 291] on textarea "This event is raising money for ten $2500 scholarships for students at Miami Un…" at bounding box center [260, 290] width 429 height 67
click at [56, 272] on textarea "This event is raising money for ten $2500 scholarships for students at Miami Un…" at bounding box center [260, 290] width 429 height 67
drag, startPoint x: 273, startPoint y: 271, endPoint x: 331, endPoint y: 273, distance: 58.1
click at [331, 273] on textarea "During Family Weekend at Miami university, This event is raising money for ten …" at bounding box center [260, 290] width 429 height 67
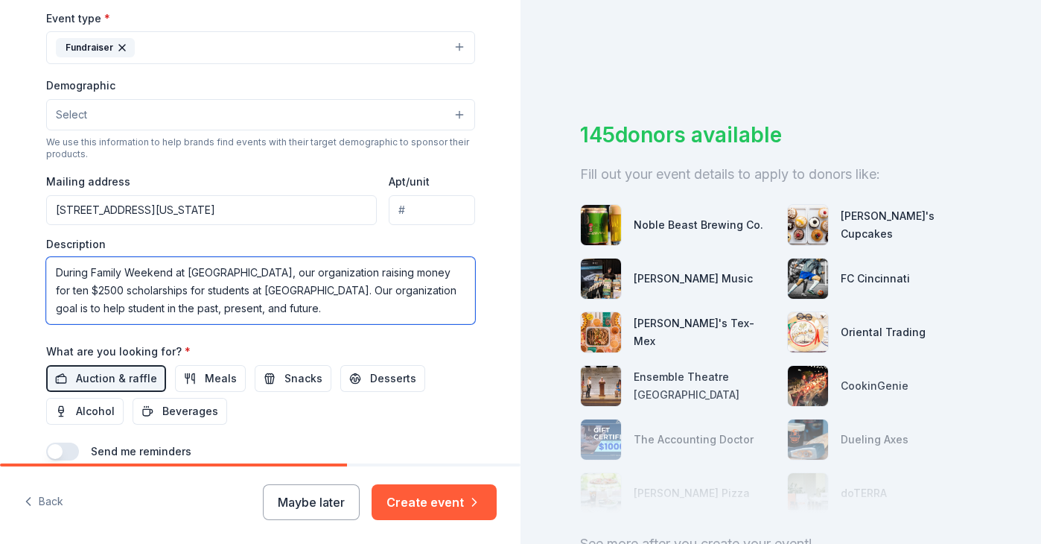
click at [386, 272] on textarea "During Family Weekend at Miami university, our organization raising money for t…" at bounding box center [260, 290] width 429 height 67
click at [354, 273] on textarea "During Family Weekend at Miami university, our organization raising money for t…" at bounding box center [260, 290] width 429 height 67
click at [88, 295] on textarea "During Family Weekend at Miami university, our organization holds an auction to…" at bounding box center [260, 290] width 429 height 67
click at [403, 311] on textarea "During Family Weekend at [GEOGRAPHIC_DATA], our organization holds an auction t…" at bounding box center [260, 290] width 429 height 67
type textarea "During Family Weekend at [GEOGRAPHIC_DATA], our organization holds an auction t…"
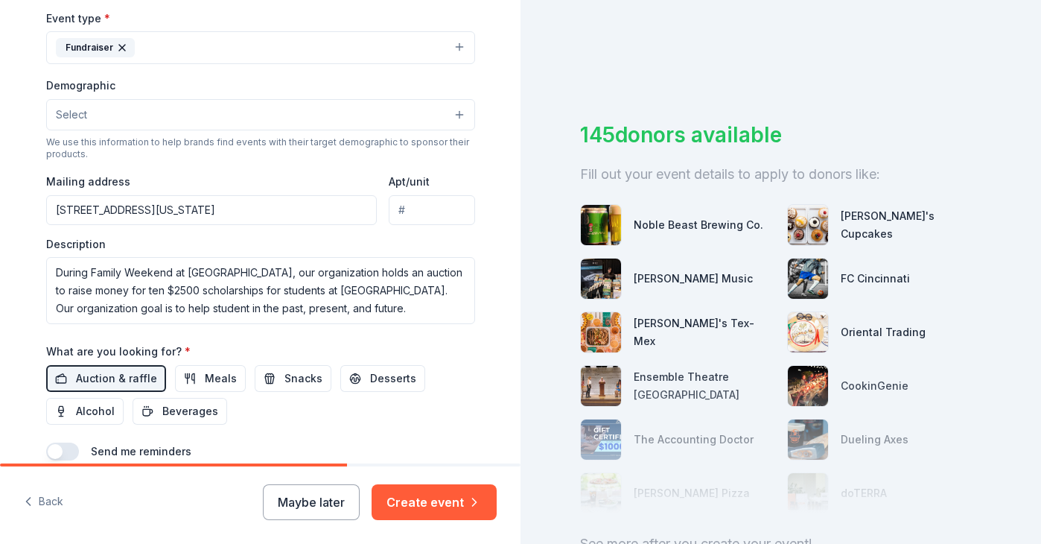
click at [441, 371] on div "Auction & raffle Meals Snacks Desserts Alcohol Beverages" at bounding box center [260, 395] width 429 height 60
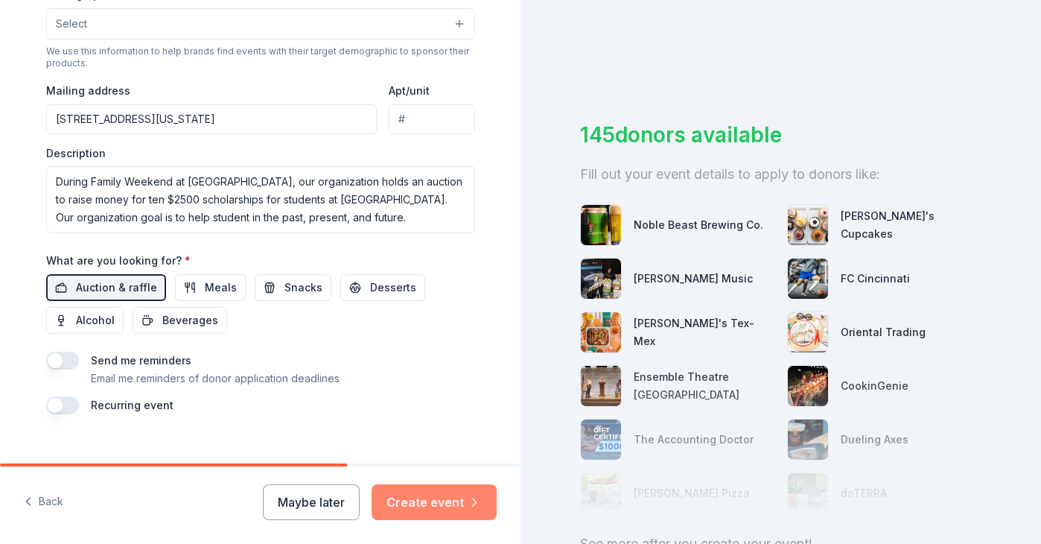
scroll to position [529, 0]
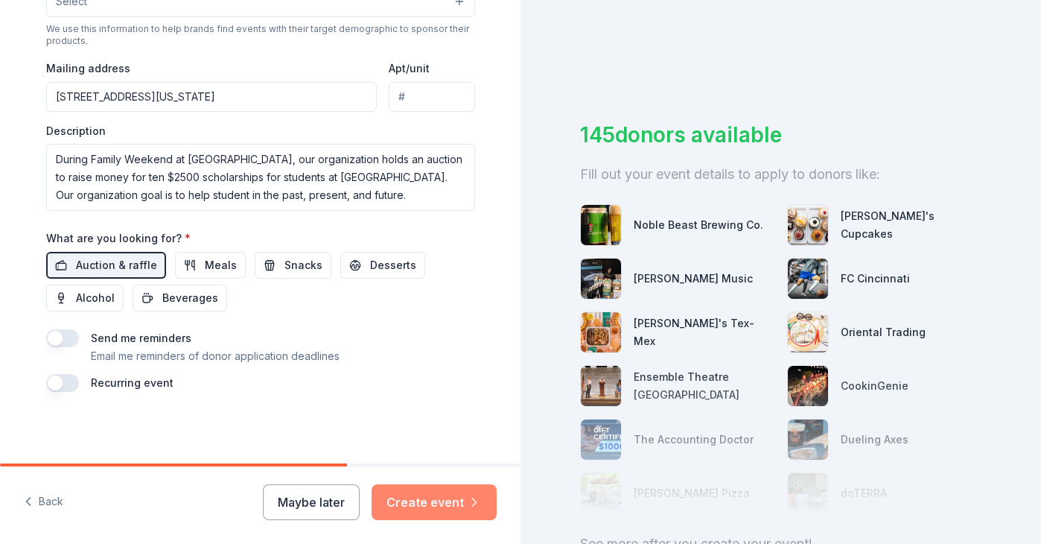
click at [442, 500] on button "Create event" at bounding box center [434, 502] width 125 height 36
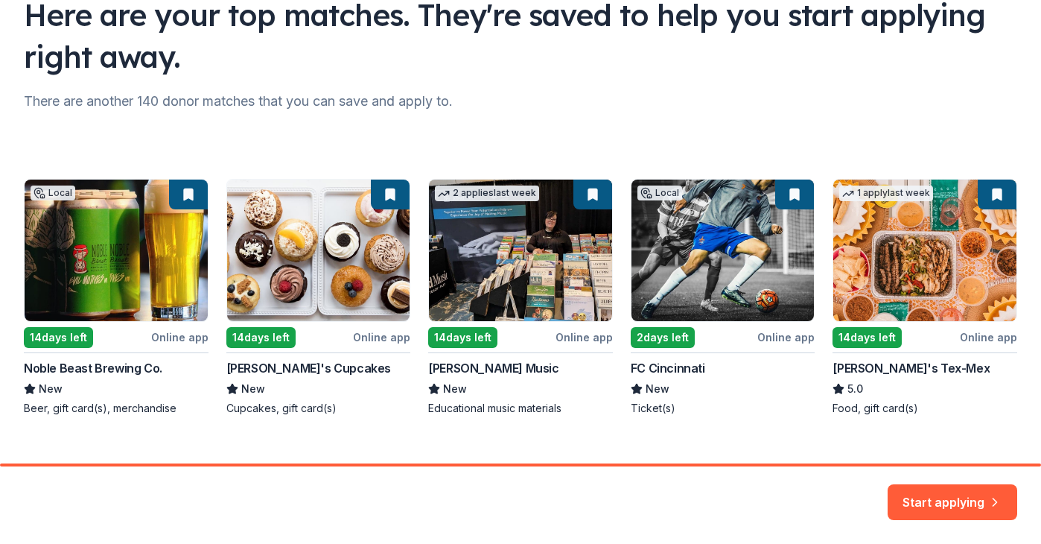
scroll to position [148, 0]
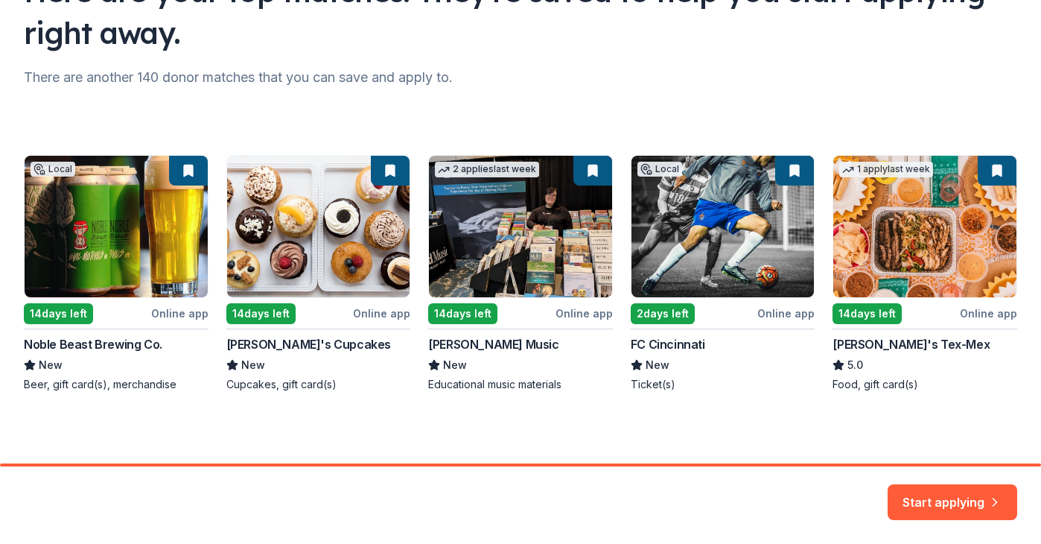
click at [462, 342] on div "Local 14 days left Online app Noble Beast Brewing Co. New Beer, gift card(s), m…" at bounding box center [520, 273] width 993 height 237
click at [494, 267] on div "Local 14 days left Online app Noble Beast Brewing Co. New Beer, gift card(s), m…" at bounding box center [520, 273] width 993 height 237
click at [474, 311] on div "Local 14 days left Online app Noble Beast Brewing Co. New Beer, gift card(s), m…" at bounding box center [520, 273] width 993 height 237
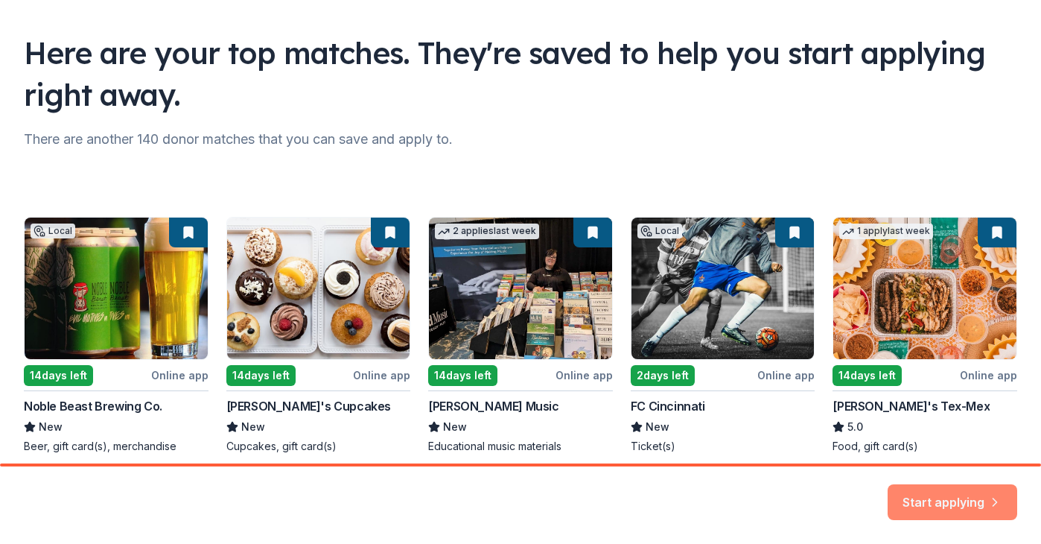
click at [934, 482] on button "Start applying" at bounding box center [953, 493] width 130 height 36
click at [960, 503] on div "Start applying" at bounding box center [953, 502] width 130 height 36
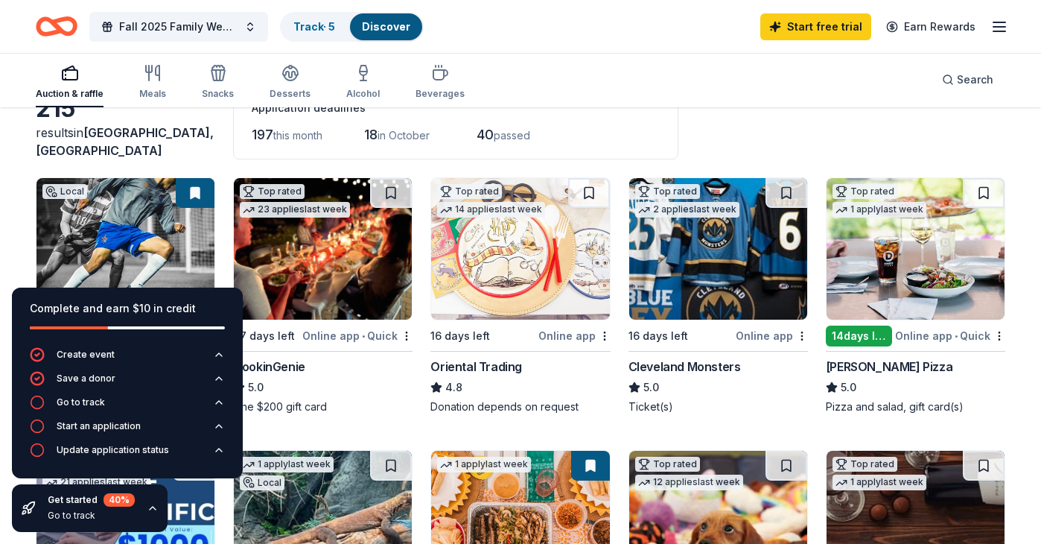
scroll to position [94, 0]
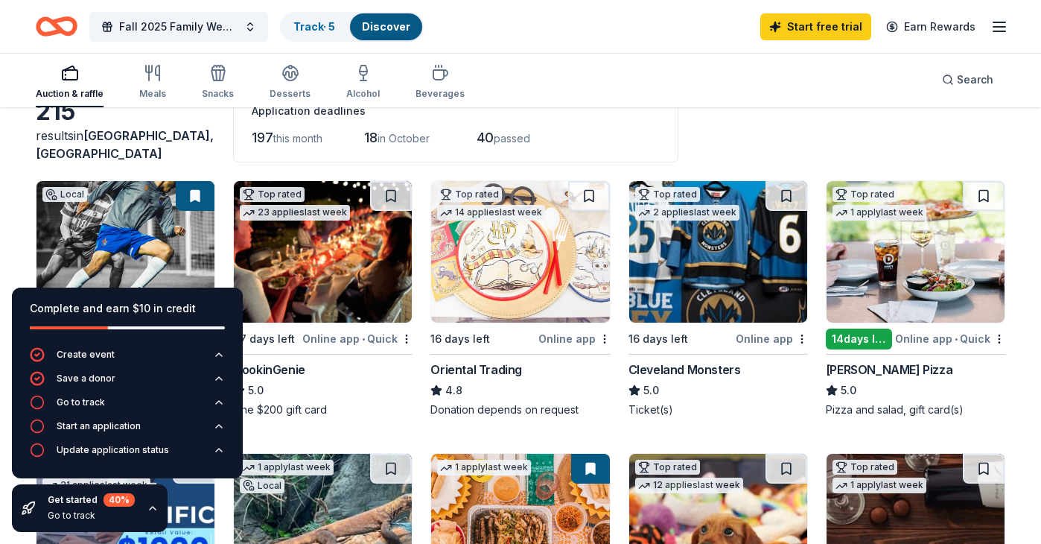
click at [900, 292] on img at bounding box center [915, 251] width 178 height 141
click at [989, 32] on div "Start free trial Earn Rewards" at bounding box center [884, 26] width 248 height 35
click at [994, 31] on line "button" at bounding box center [999, 31] width 12 height 0
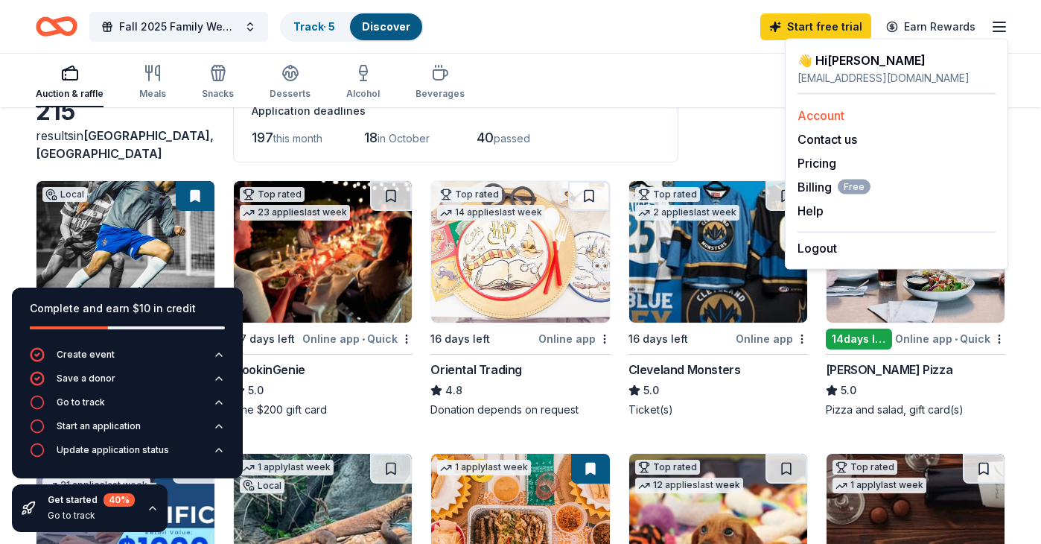
click at [827, 112] on link "Account" at bounding box center [820, 115] width 47 height 15
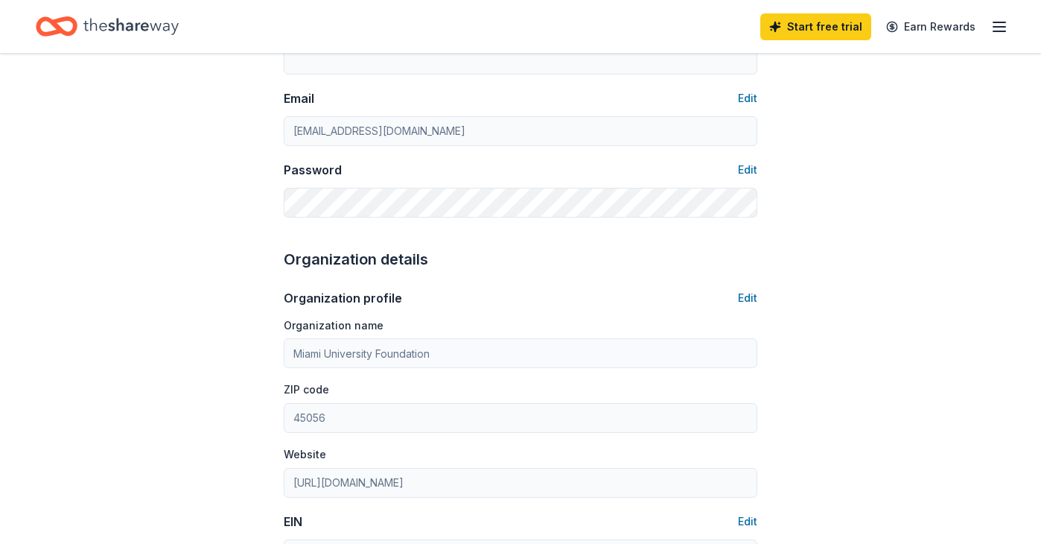
scroll to position [291, 0]
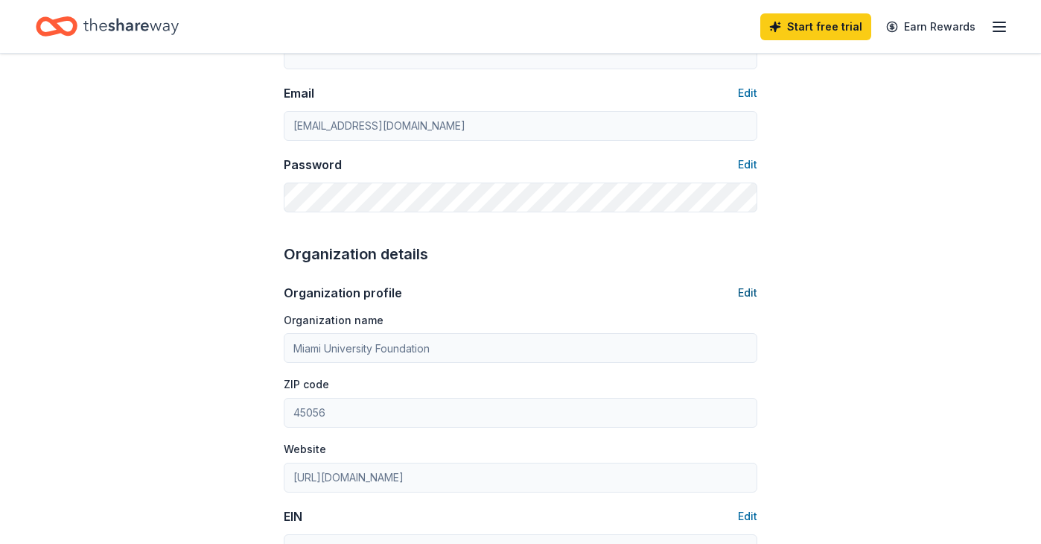
click at [746, 293] on button "Edit" at bounding box center [747, 293] width 19 height 18
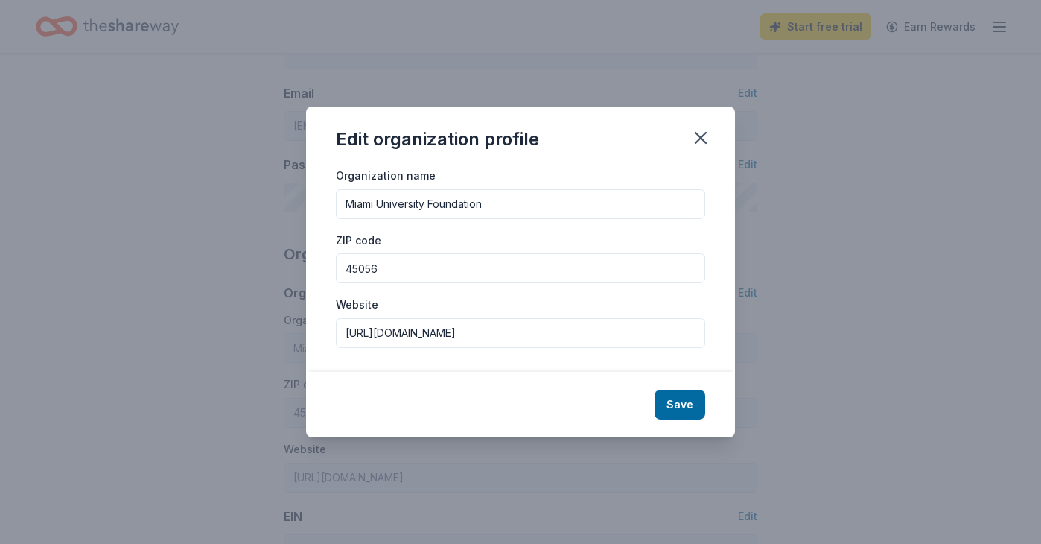
drag, startPoint x: 493, startPoint y: 331, endPoint x: 309, endPoint y: 331, distance: 183.9
click at [309, 331] on div "Organization name Miami University Foundation ZIP code 45056 Website http://www…" at bounding box center [520, 268] width 429 height 205
type input "www.musf.org"
click at [674, 404] on button "Save" at bounding box center [679, 404] width 51 height 30
click at [696, 141] on icon "button" at bounding box center [700, 138] width 10 height 10
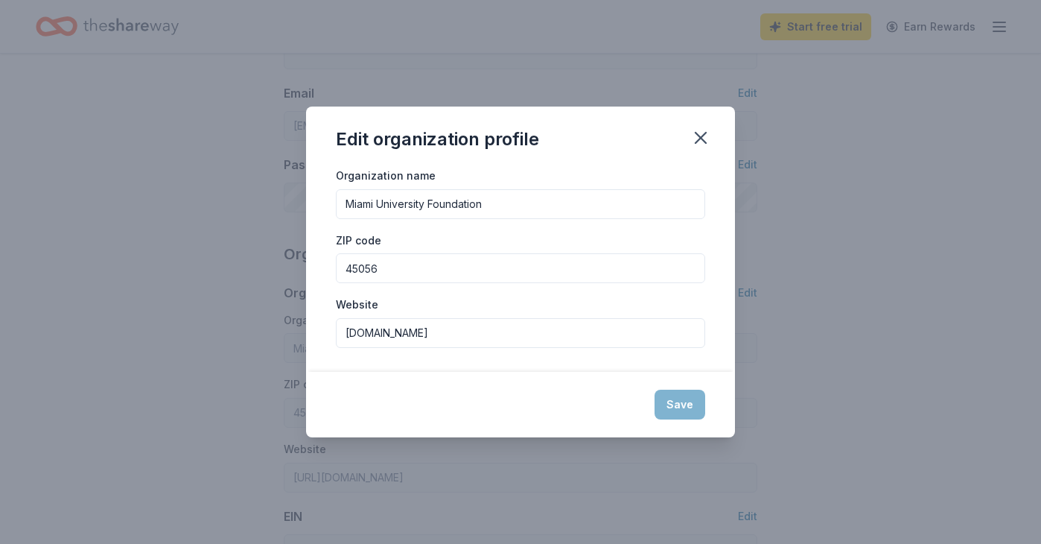
type input "www.musf.org"
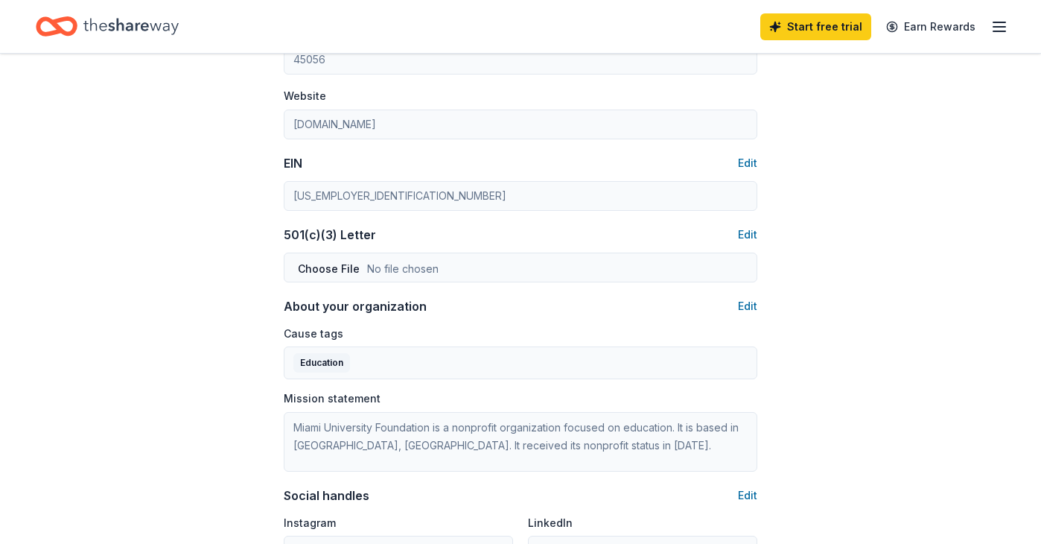
scroll to position [674, 0]
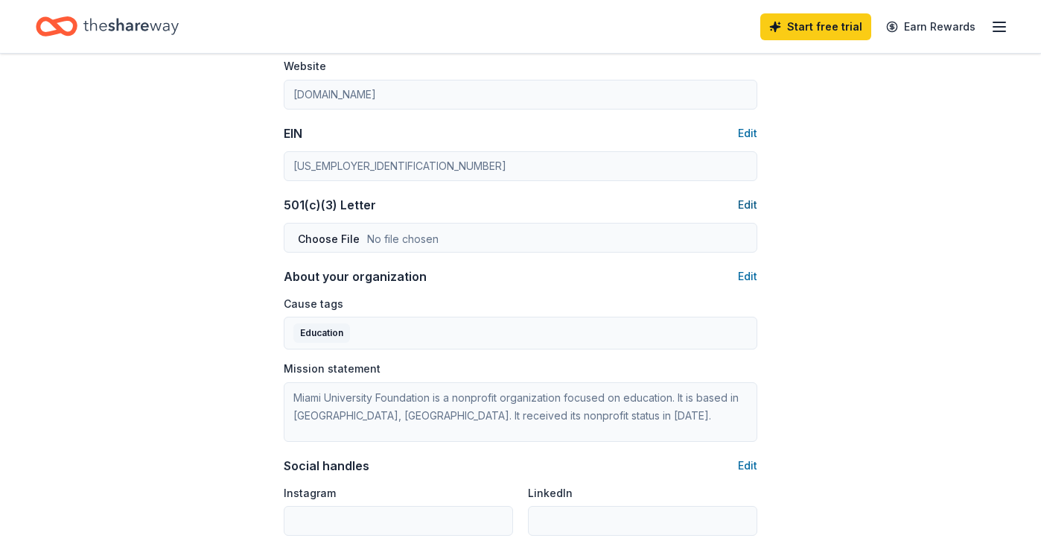
click at [746, 202] on button "Edit" at bounding box center [747, 205] width 19 height 18
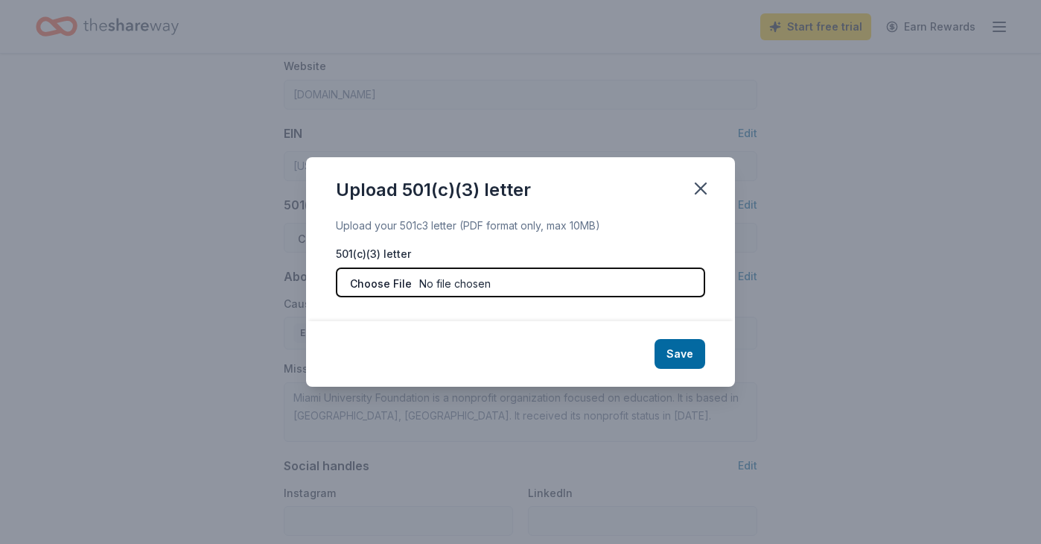
click at [462, 282] on input "file" at bounding box center [520, 282] width 369 height 30
type input "C:\fakepath\Tax form MUSF 501(c)(3).pdf"
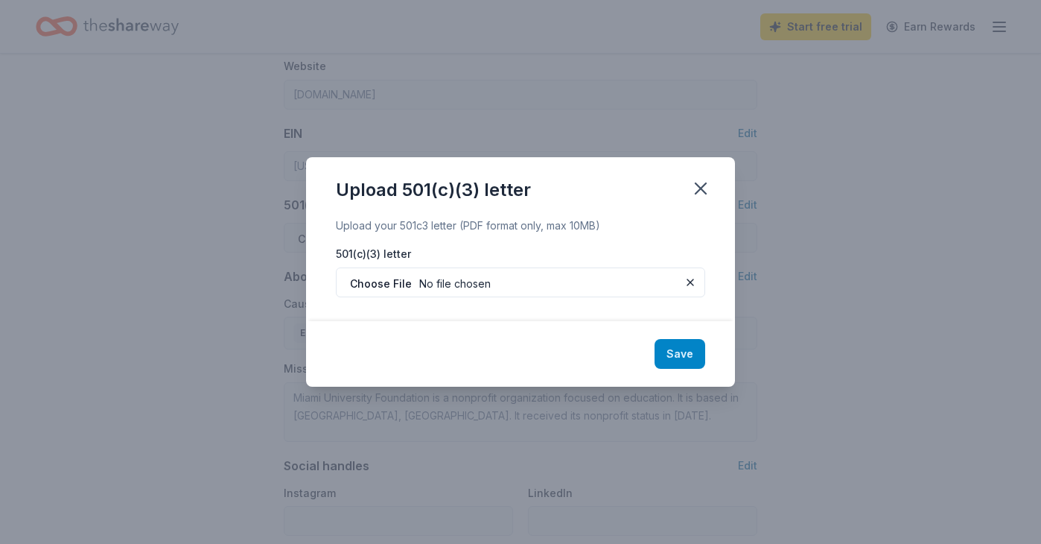
click at [678, 363] on button "Save" at bounding box center [679, 354] width 51 height 30
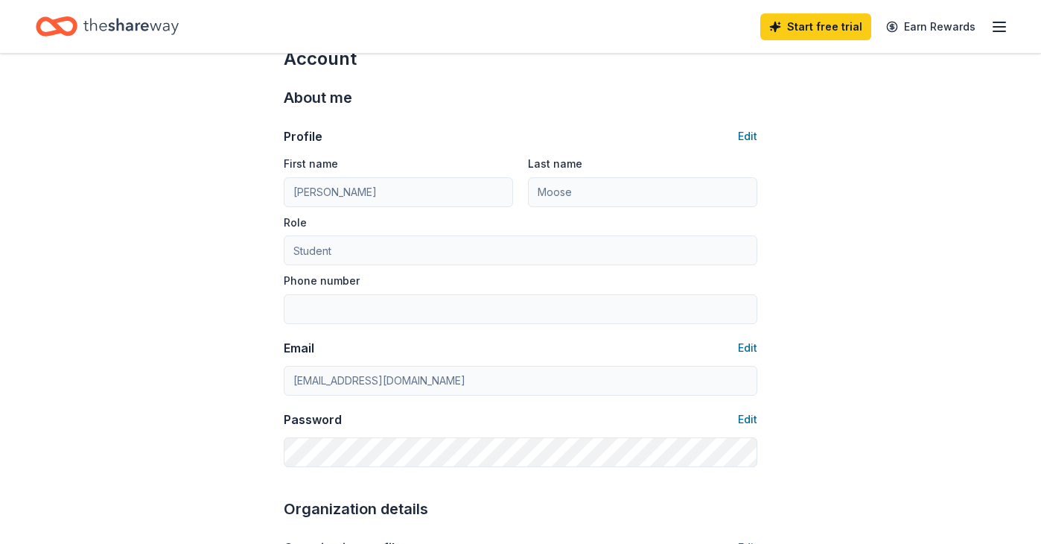
scroll to position [0, 0]
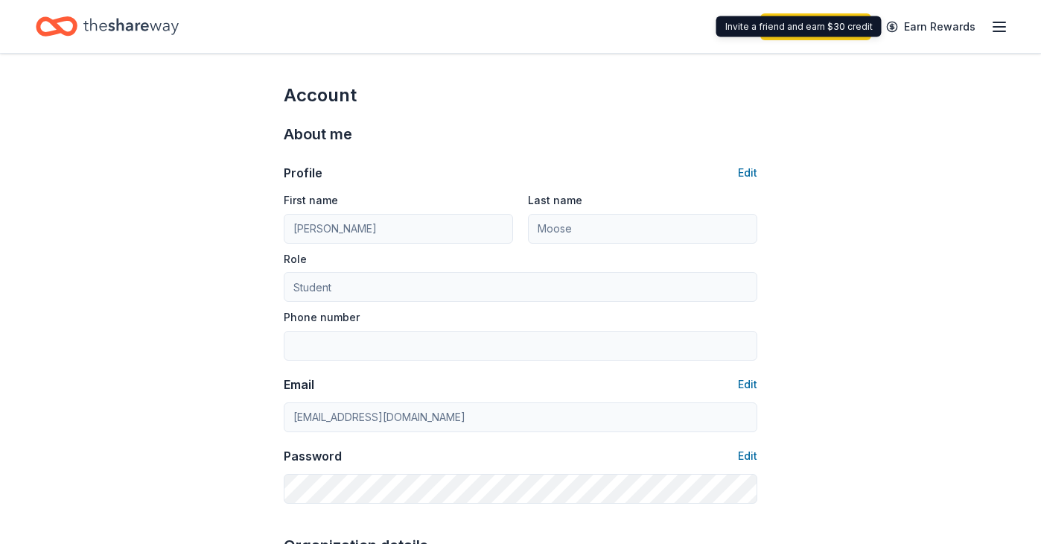
click at [990, 31] on icon "button" at bounding box center [999, 27] width 18 height 18
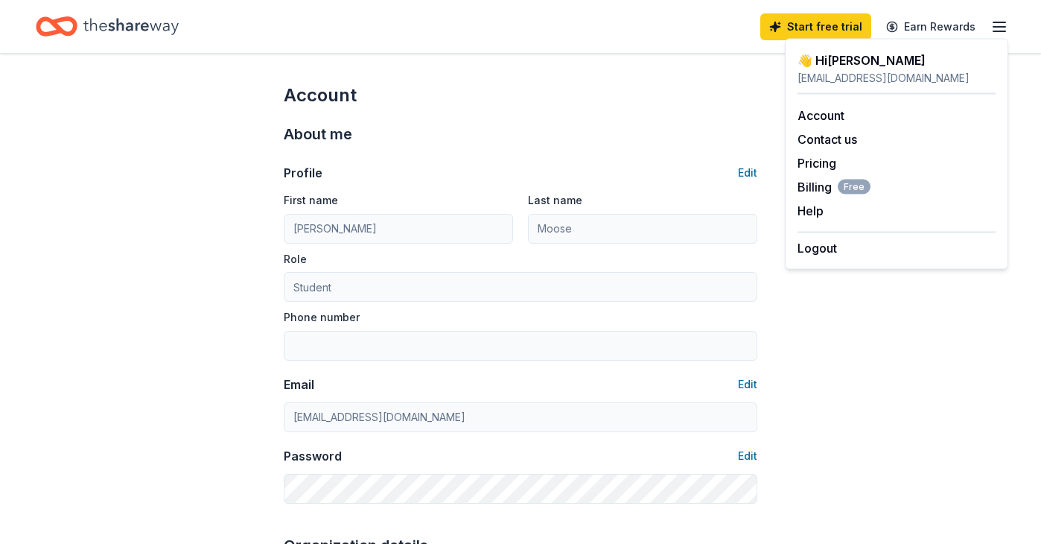
click at [121, 31] on icon "Home" at bounding box center [130, 26] width 95 height 31
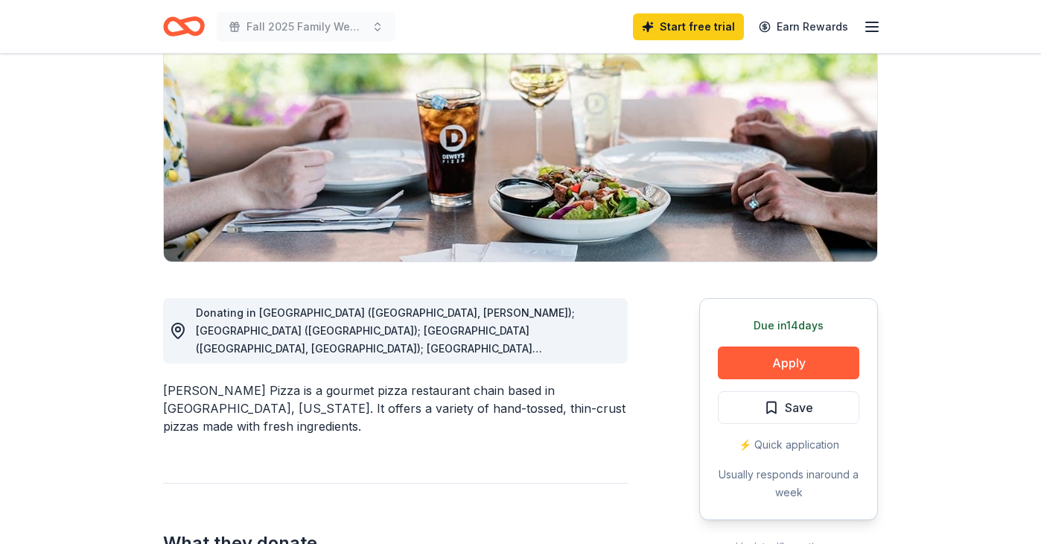
scroll to position [191, 0]
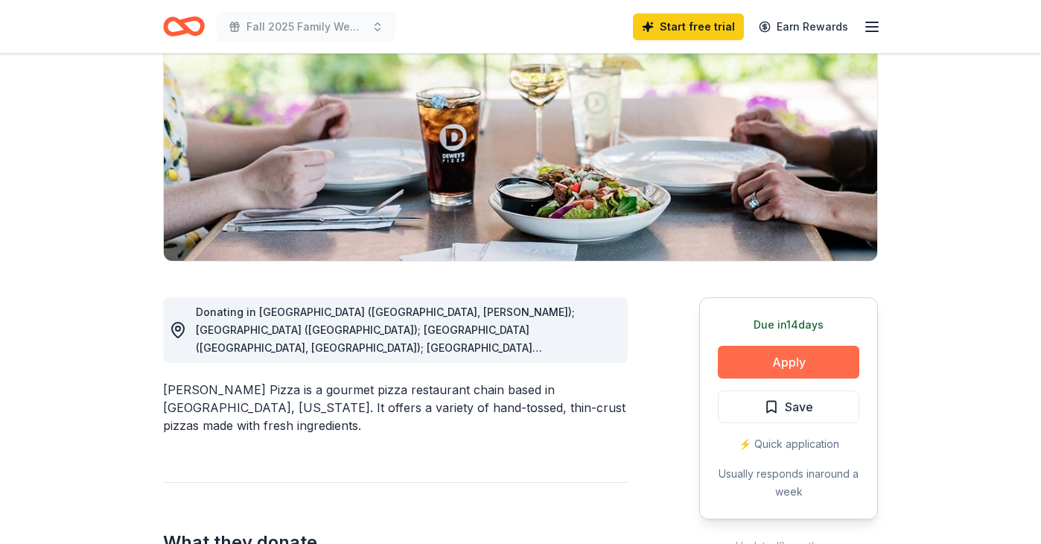
click at [787, 363] on button "Apply" at bounding box center [788, 361] width 141 height 33
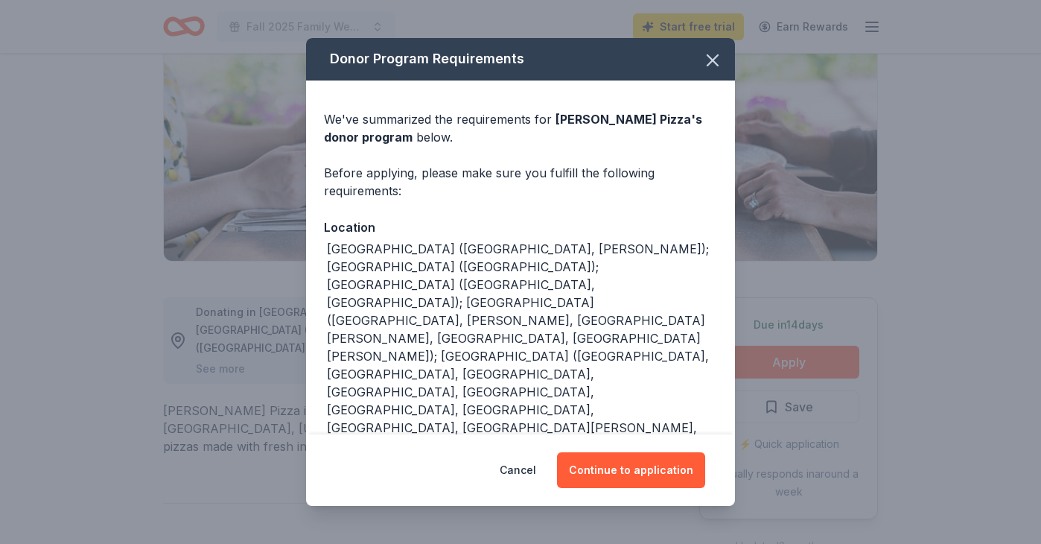
scroll to position [33, 0]
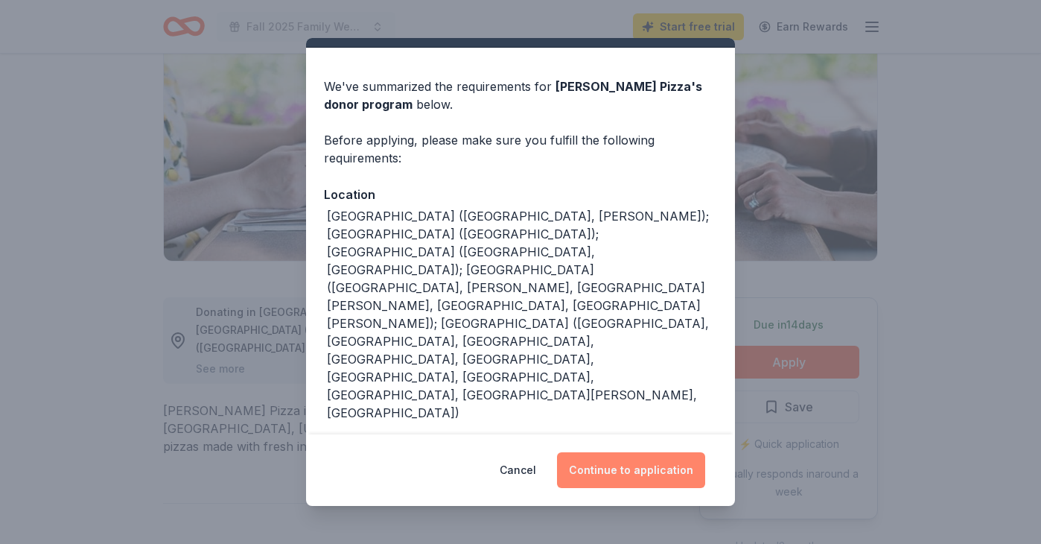
click at [605, 462] on button "Continue to application" at bounding box center [631, 470] width 148 height 36
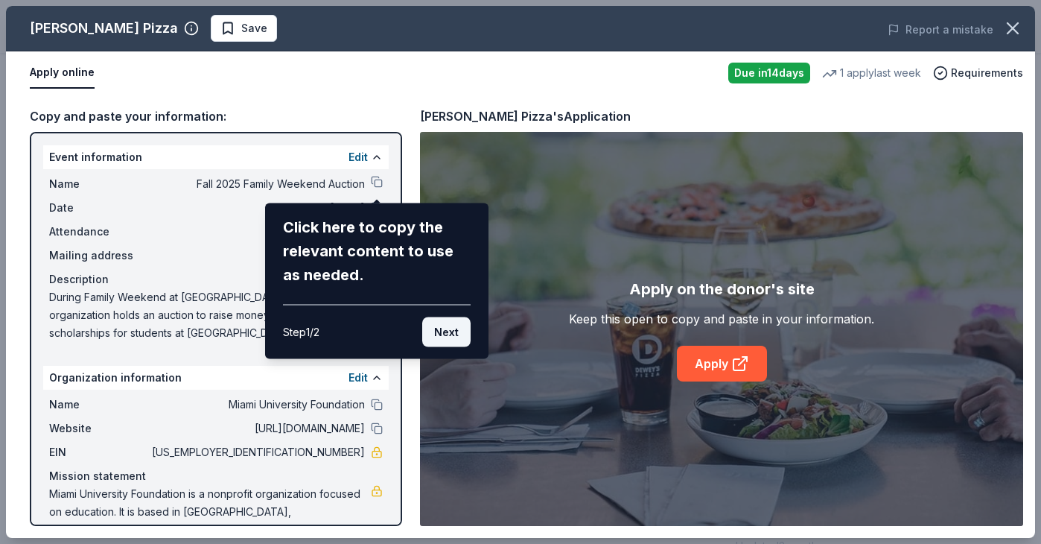
click at [436, 340] on button "Next" at bounding box center [446, 332] width 48 height 30
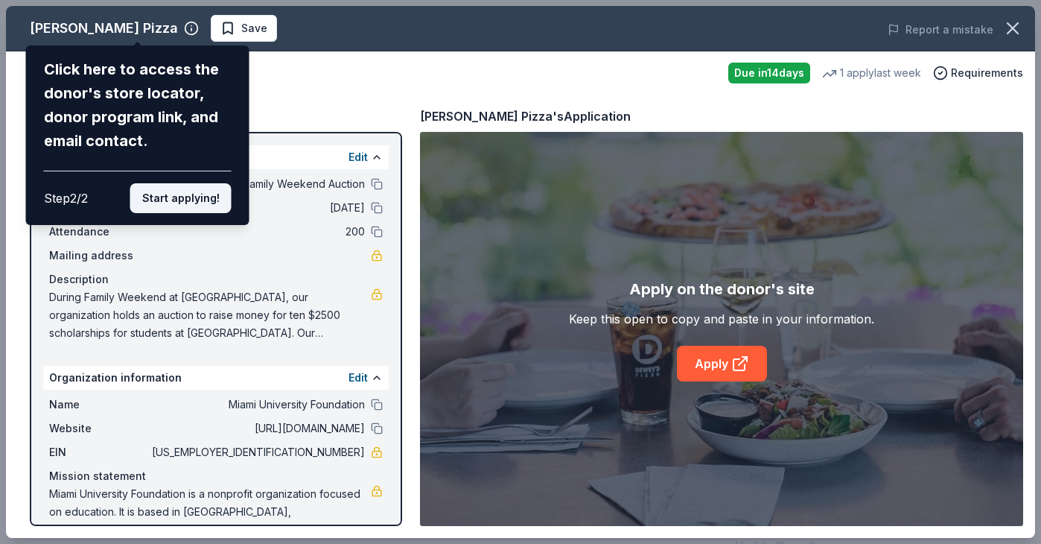
click at [202, 206] on button "Start applying!" at bounding box center [180, 198] width 101 height 30
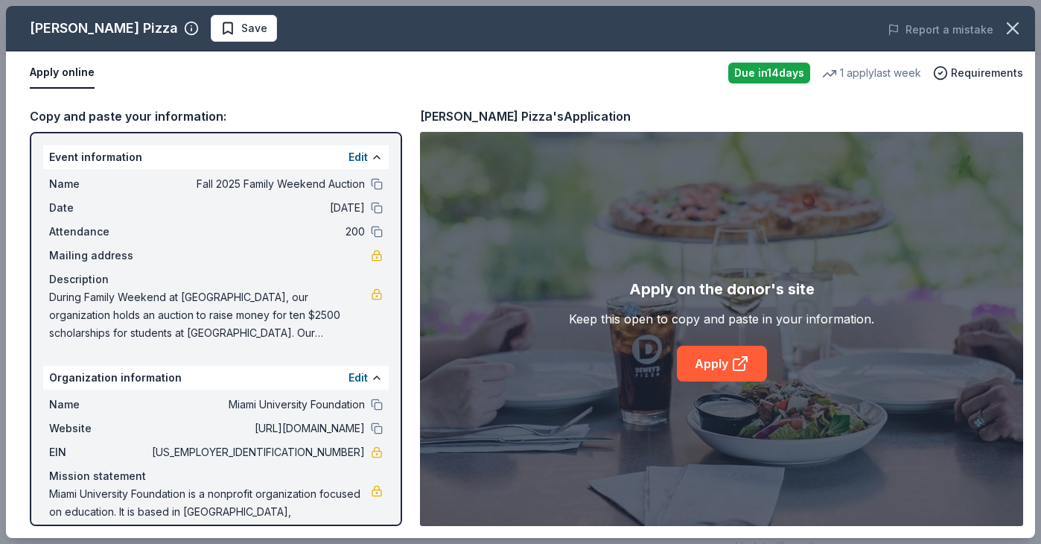
drag, startPoint x: 379, startPoint y: 426, endPoint x: 224, endPoint y: 468, distance: 160.6
click at [224, 468] on div "Name Miami University Foundation Website [URL][DOMAIN_NAME] EIN [US_EMPLOYER_ID…" at bounding box center [215, 466] width 345 height 155
click at [384, 425] on div "Name Miami University Foundation Website [URL][DOMAIN_NAME] EIN [US_EMPLOYER_ID…" at bounding box center [215, 466] width 345 height 155
click at [378, 425] on button at bounding box center [377, 428] width 12 height 12
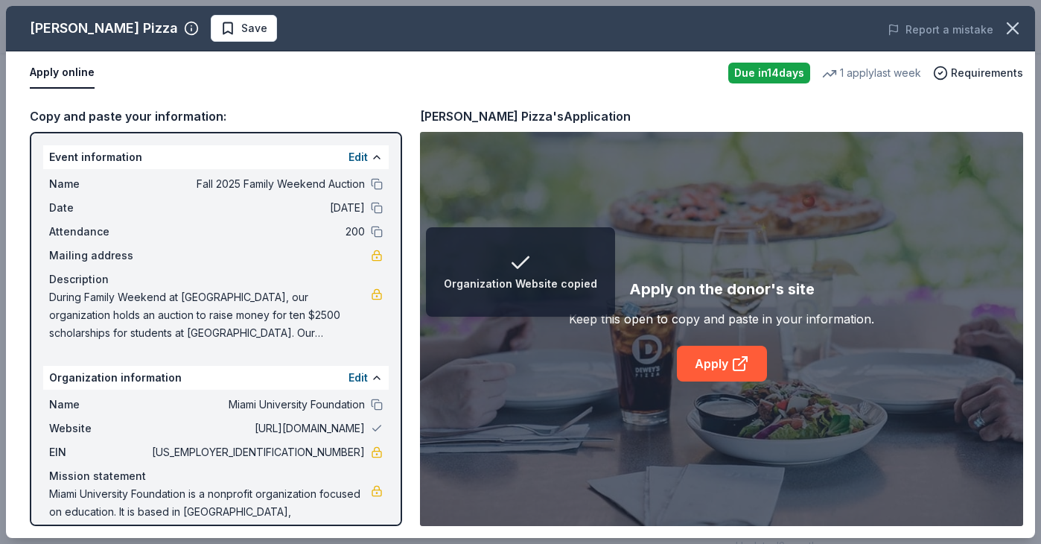
click at [383, 420] on div "Name Miami University Foundation Website [URL][DOMAIN_NAME] EIN [US_EMPLOYER_ID…" at bounding box center [215, 466] width 345 height 155
click at [380, 425] on button at bounding box center [377, 428] width 12 height 12
click at [302, 433] on span "[URL][DOMAIN_NAME]" at bounding box center [257, 428] width 216 height 18
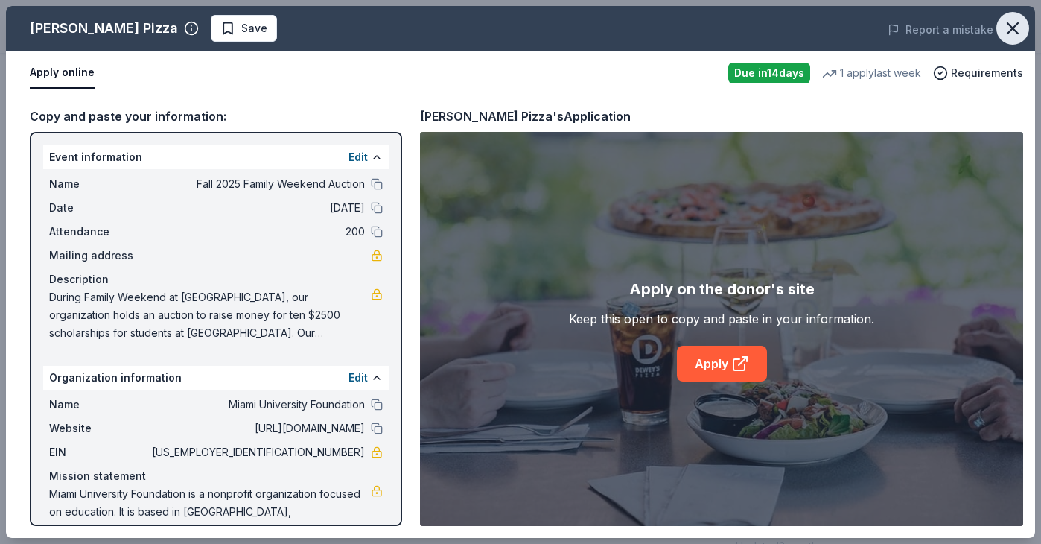
click at [1022, 31] on icon "button" at bounding box center [1012, 28] width 21 height 21
